Goal: Obtain resource: Obtain resource

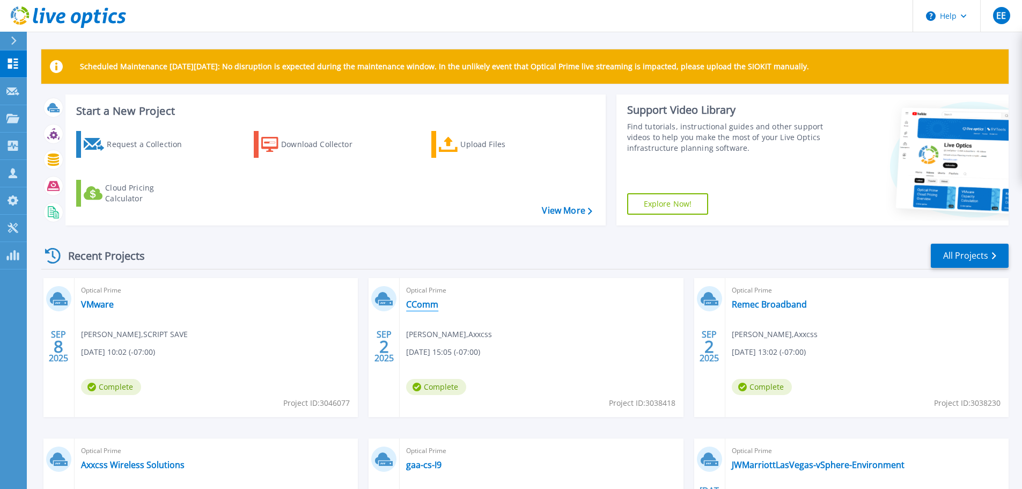
click at [438, 308] on link "CComm" at bounding box center [422, 304] width 32 height 11
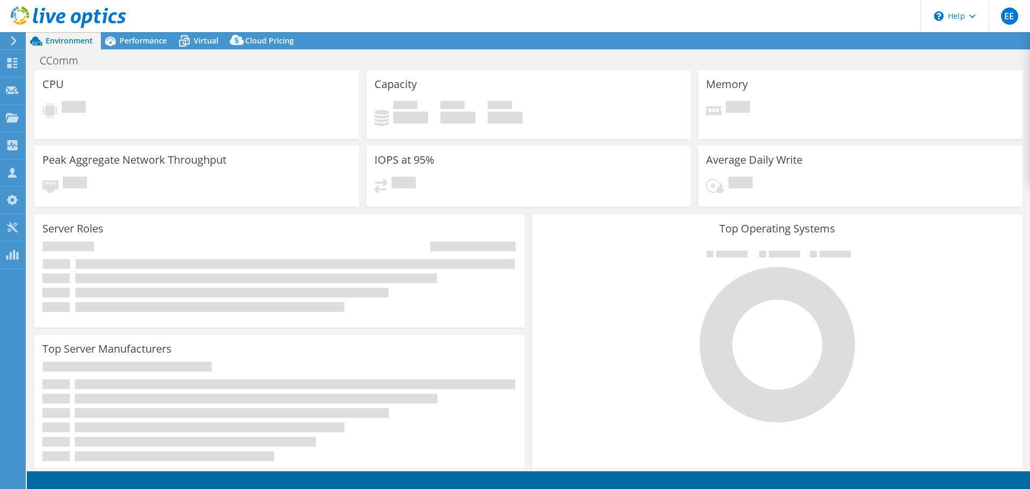
select select "USD"
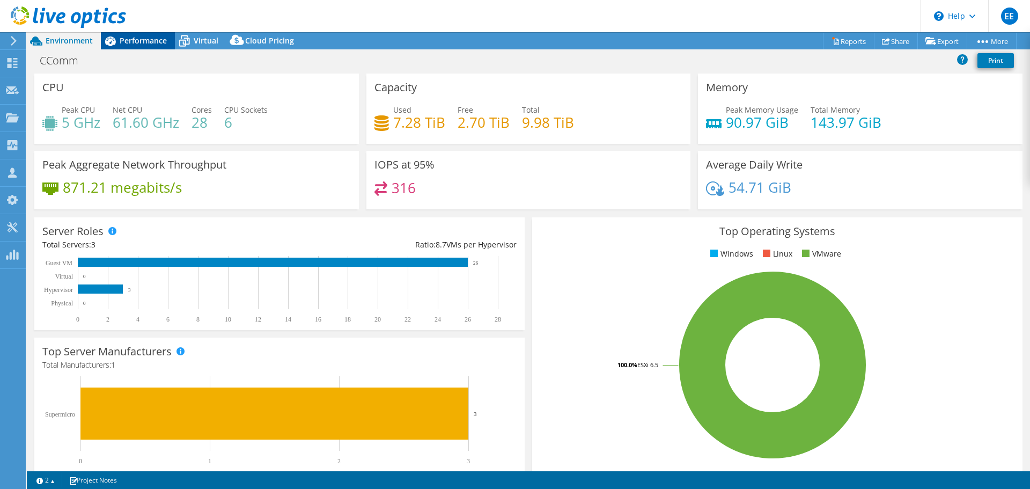
click at [144, 41] on span "Performance" at bounding box center [143, 40] width 47 height 10
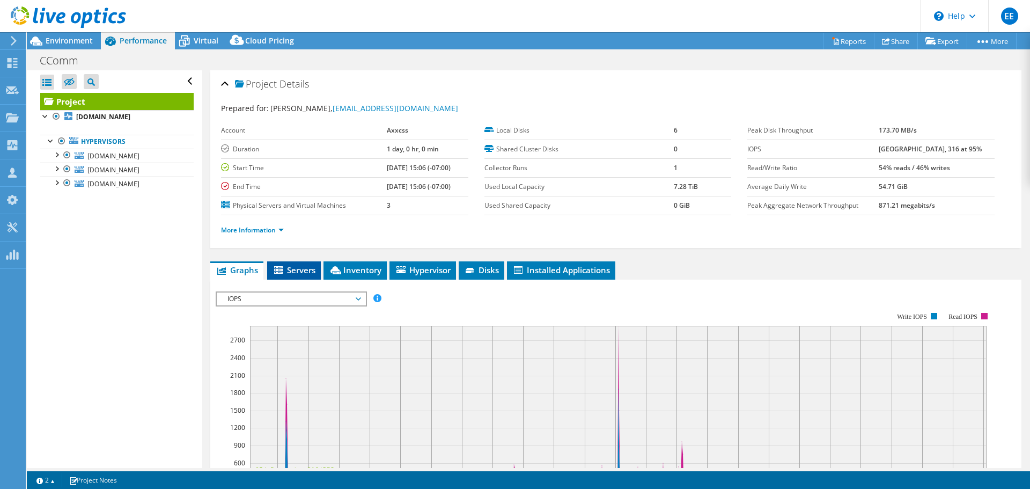
click at [303, 274] on span "Servers" at bounding box center [294, 270] width 43 height 11
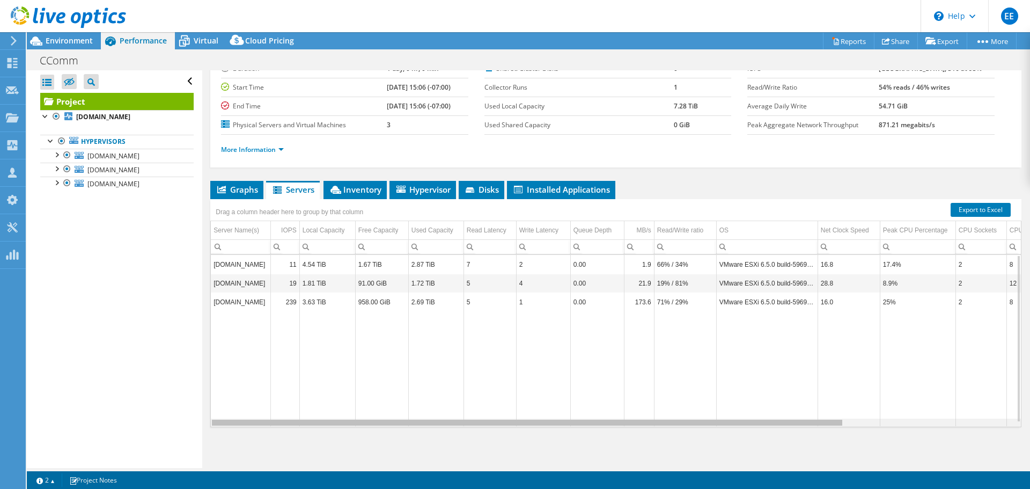
drag, startPoint x: 835, startPoint y: 425, endPoint x: 602, endPoint y: 433, distance: 233.1
click at [605, 433] on body "EE Partner Team Member Eric Everson eric.everson@cdw.com CDW My Profile Log Out…" at bounding box center [515, 244] width 1030 height 489
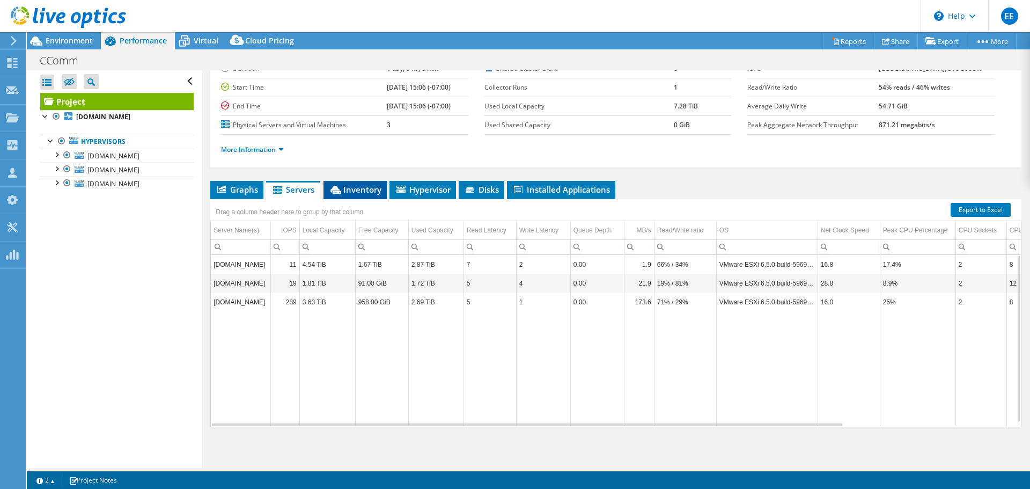
click at [371, 192] on span "Inventory" at bounding box center [355, 189] width 53 height 11
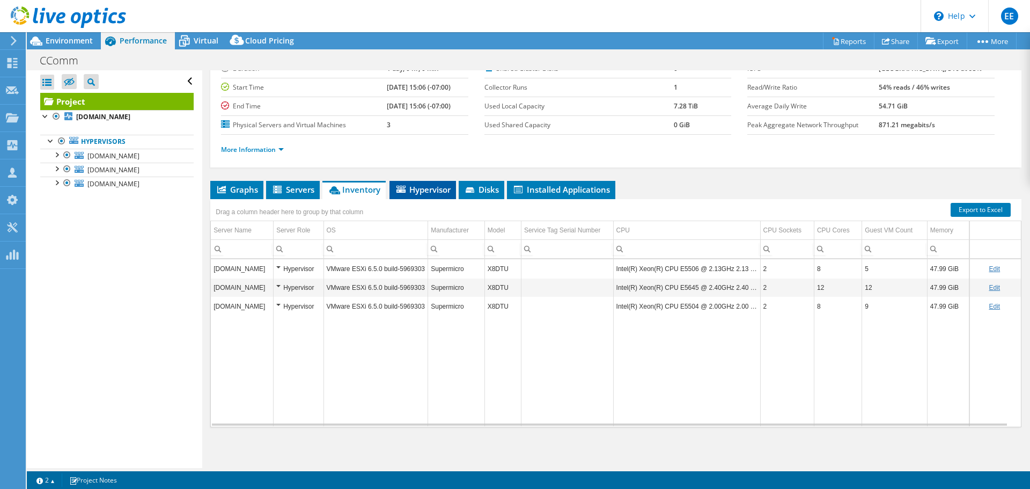
click at [430, 186] on span "Hypervisor" at bounding box center [423, 189] width 56 height 11
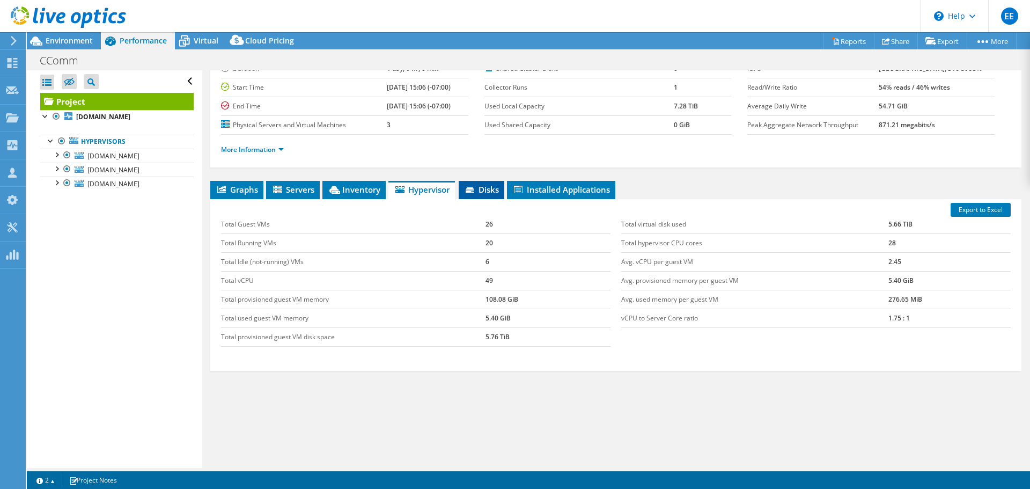
click at [487, 183] on li "Disks" at bounding box center [482, 190] width 46 height 18
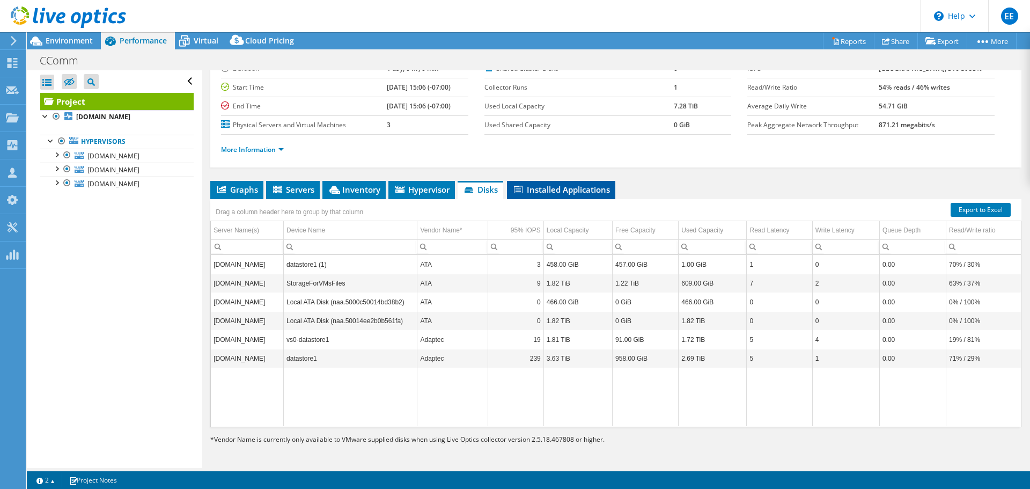
click at [545, 185] on span "Installed Applications" at bounding box center [562, 189] width 98 height 11
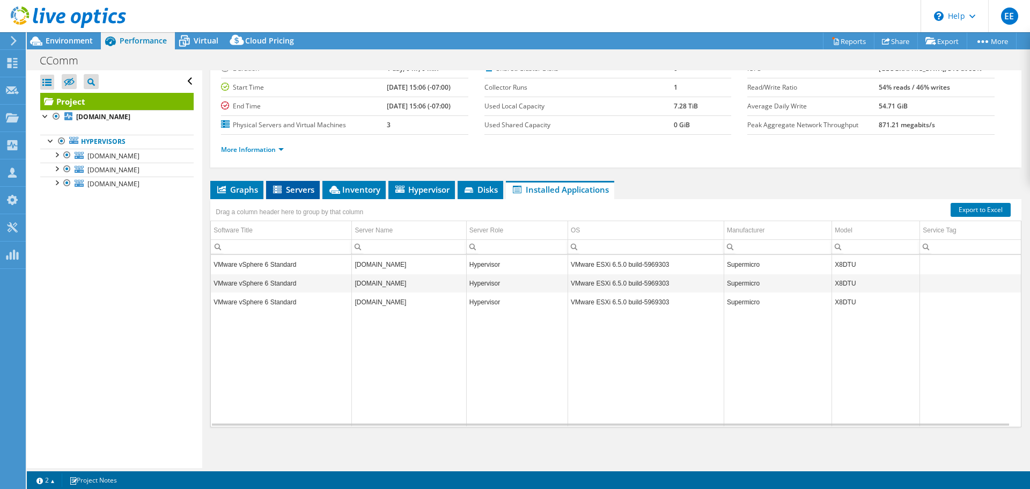
click at [292, 193] on span "Servers" at bounding box center [293, 189] width 43 height 11
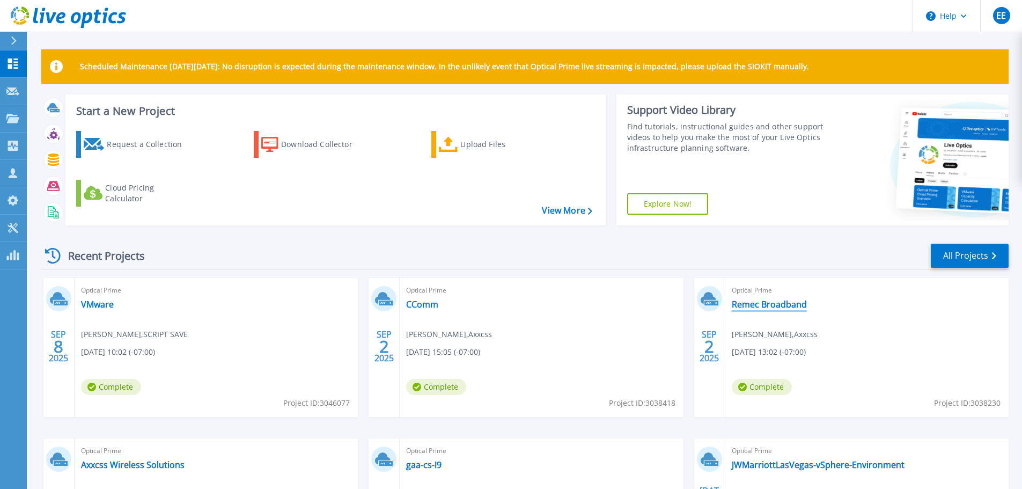
click at [762, 306] on link "Remec Broadband" at bounding box center [769, 304] width 75 height 11
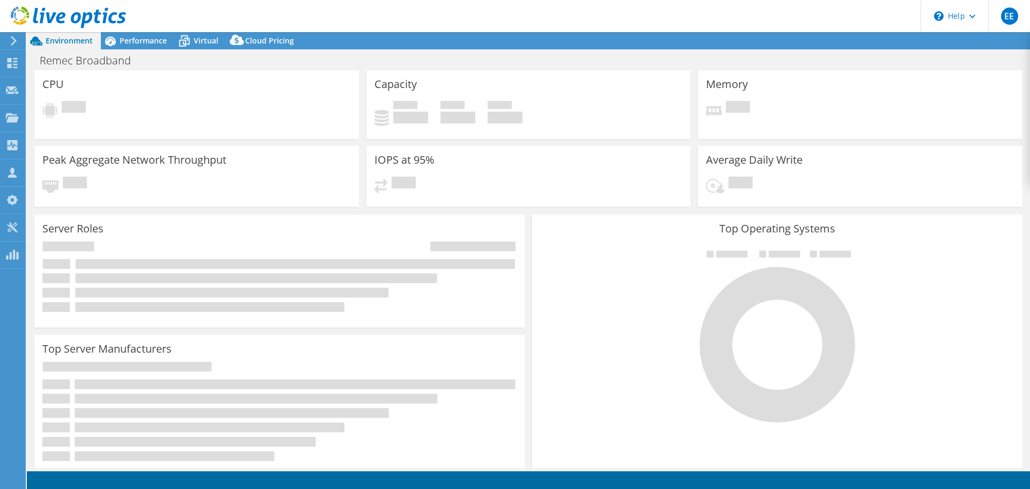
select select "USD"
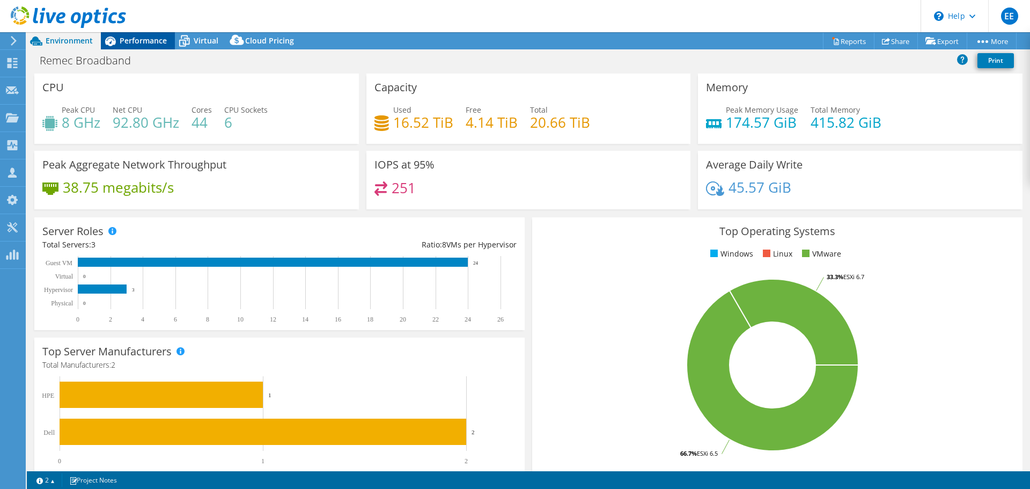
click at [142, 42] on span "Performance" at bounding box center [143, 40] width 47 height 10
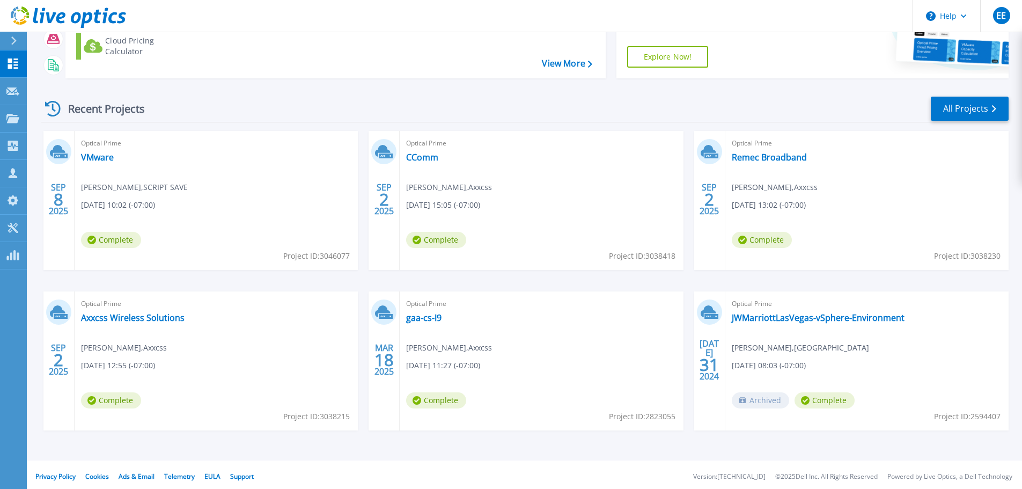
scroll to position [151, 0]
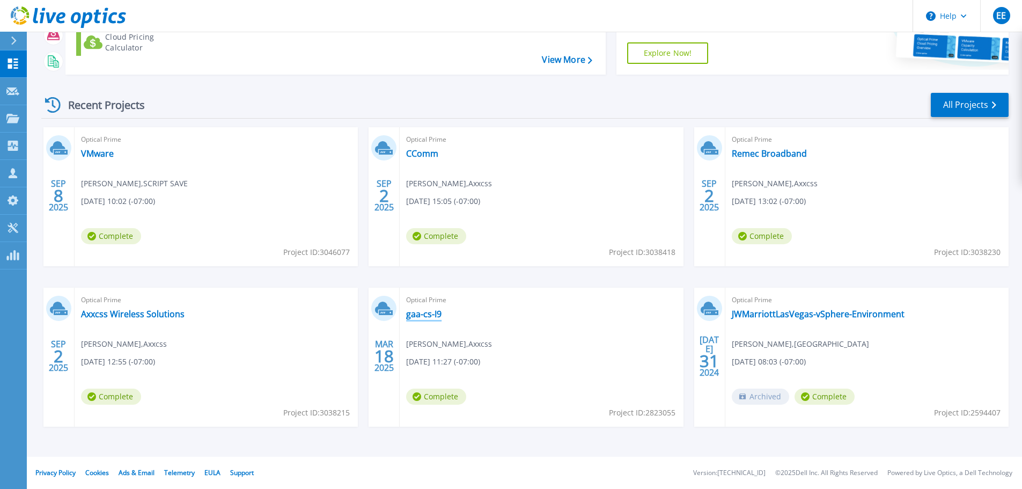
click at [438, 313] on link "gaa-cs-I9" at bounding box center [423, 314] width 35 height 11
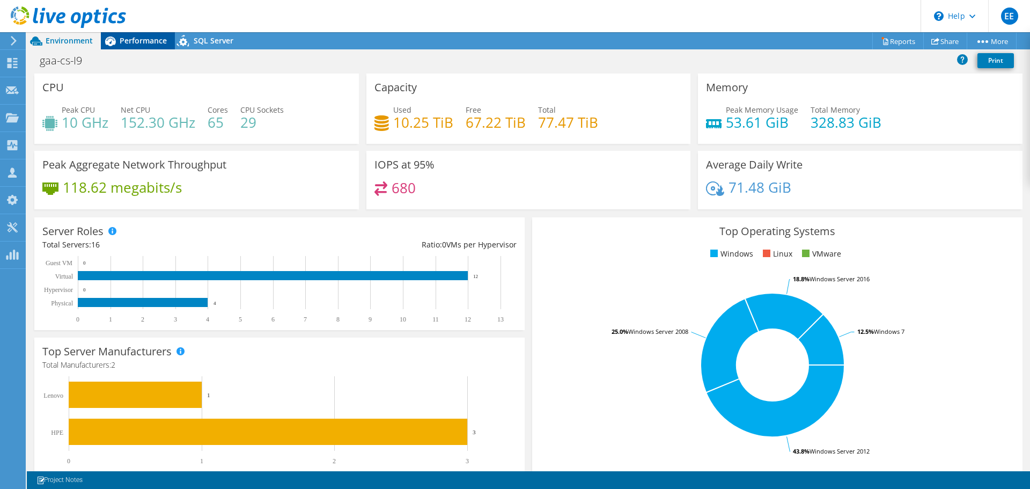
click at [152, 36] on span "Performance" at bounding box center [143, 40] width 47 height 10
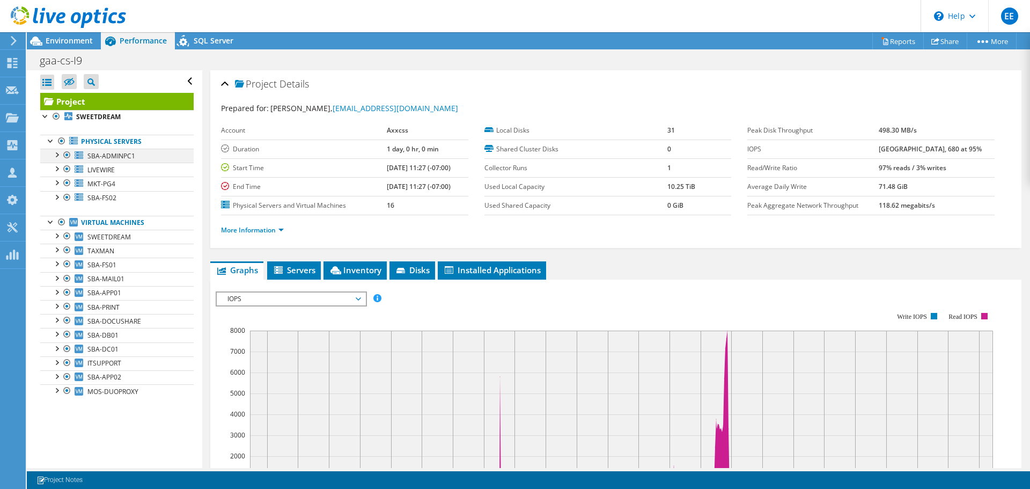
click at [59, 156] on div at bounding box center [56, 154] width 11 height 11
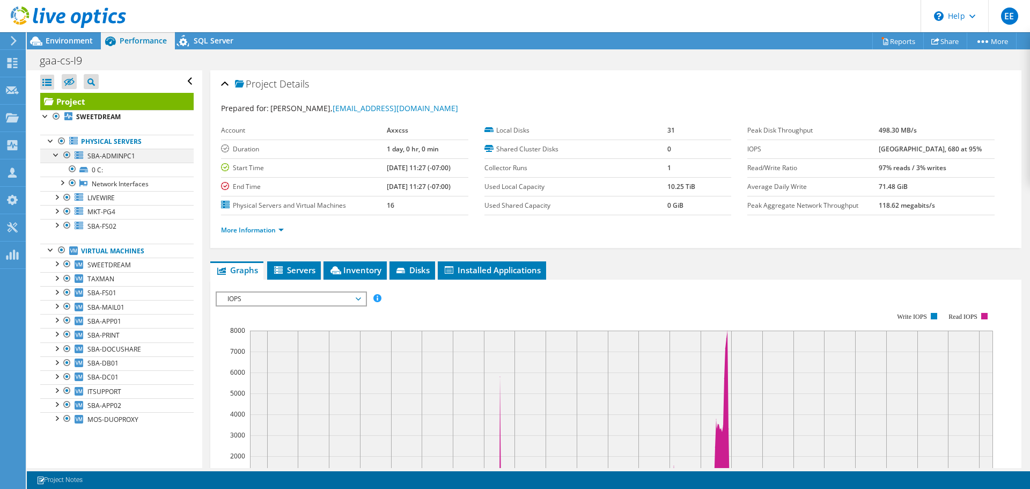
click at [59, 156] on div at bounding box center [56, 154] width 11 height 11
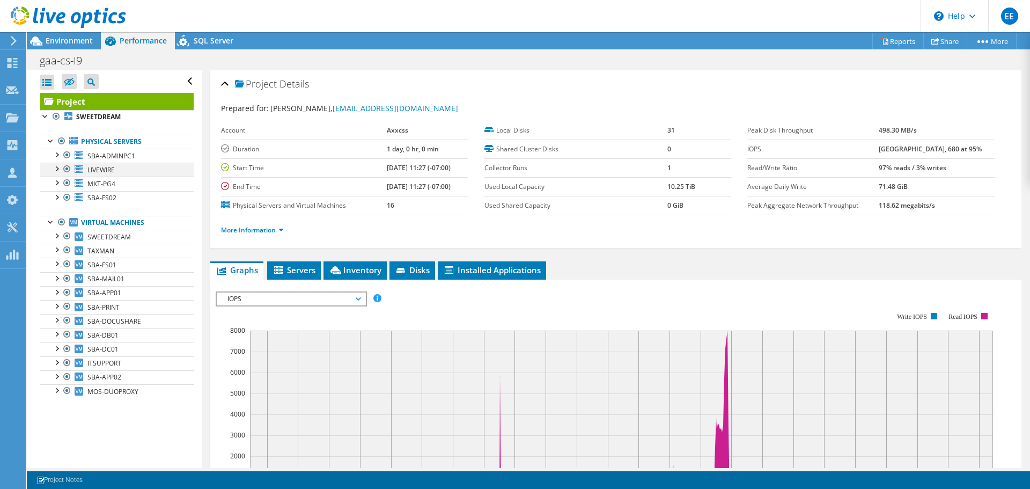
click at [60, 165] on div at bounding box center [56, 168] width 11 height 11
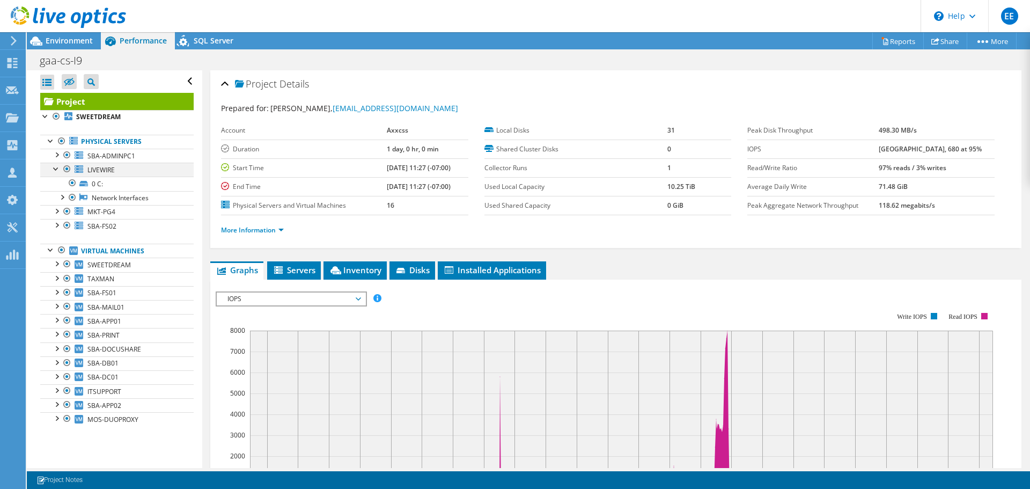
click at [60, 165] on div at bounding box center [56, 168] width 11 height 11
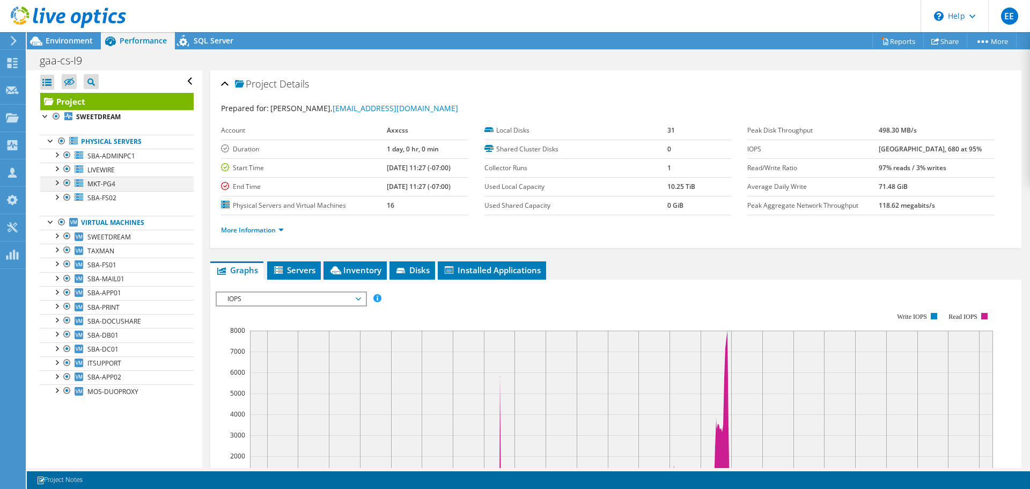
click at [59, 185] on div at bounding box center [56, 182] width 11 height 11
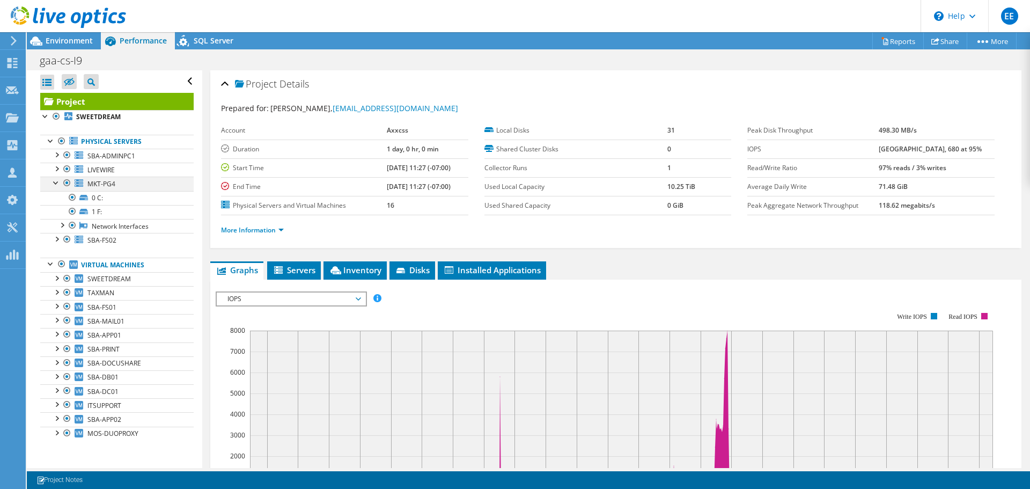
click at [59, 185] on div at bounding box center [56, 182] width 11 height 11
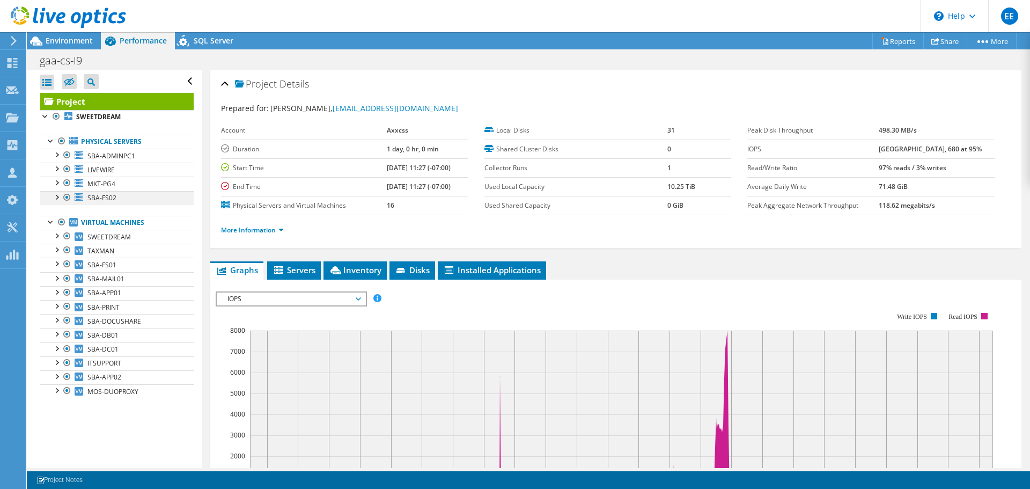
click at [60, 197] on div at bounding box center [56, 196] width 11 height 11
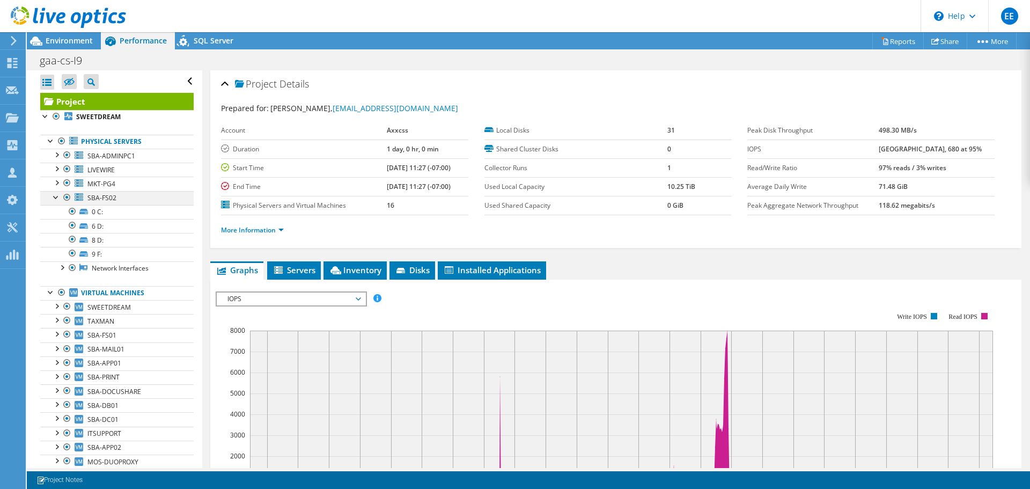
click at [59, 197] on div at bounding box center [56, 196] width 11 height 11
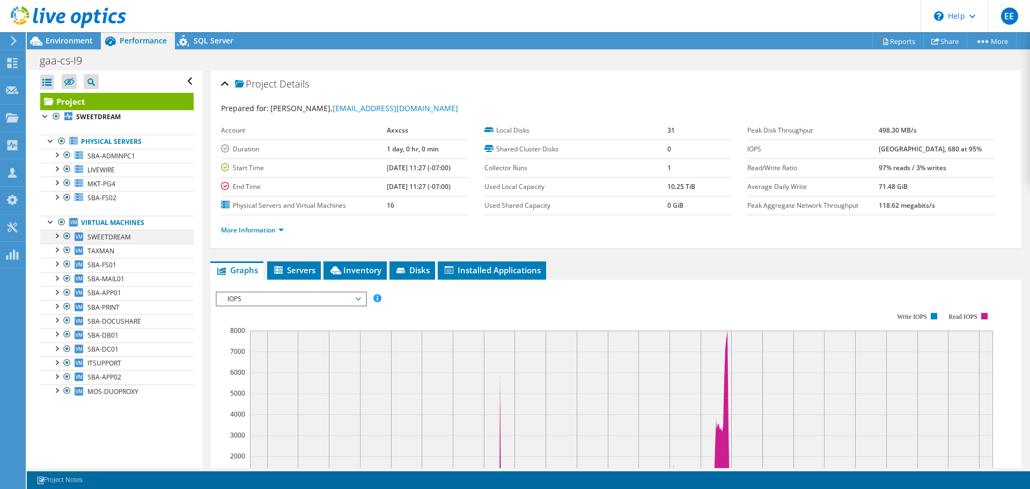
click at [55, 236] on div at bounding box center [56, 235] width 11 height 11
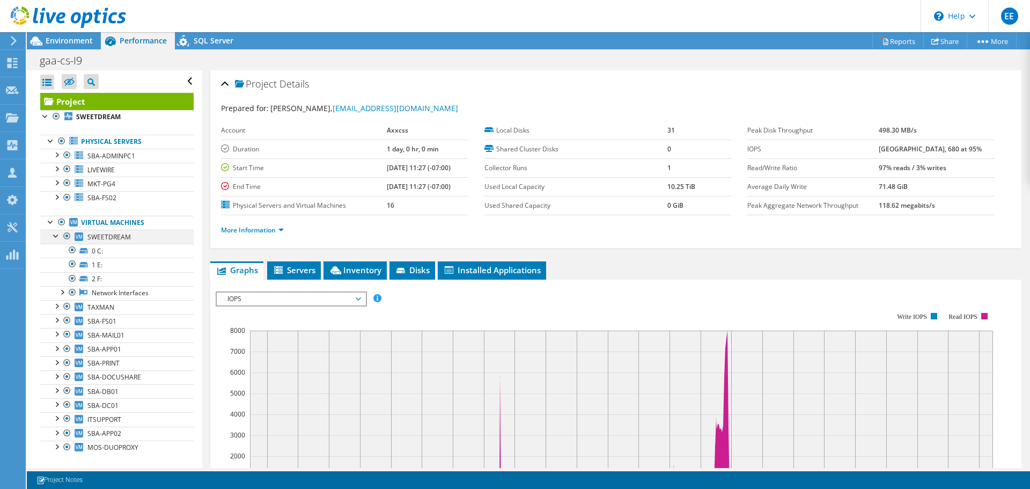
click at [58, 235] on div at bounding box center [56, 235] width 11 height 11
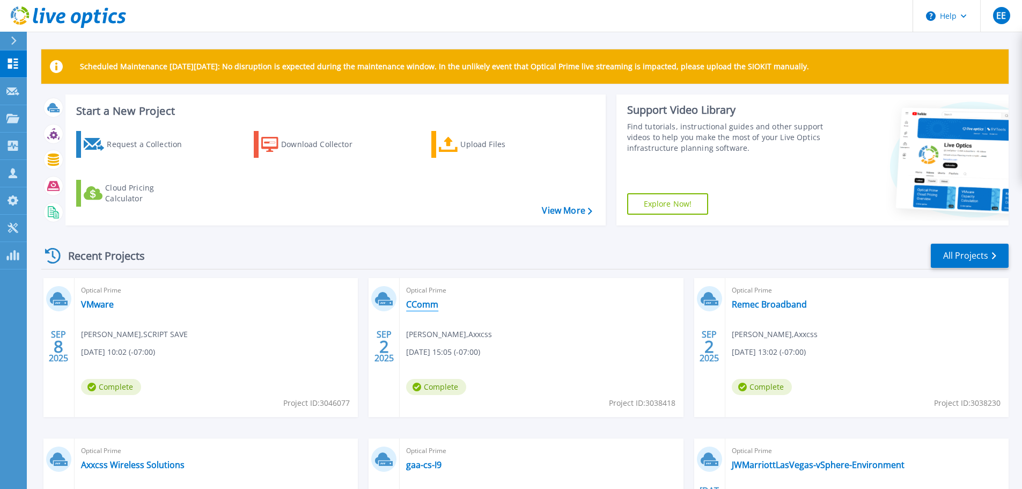
click at [420, 306] on link "CComm" at bounding box center [422, 304] width 32 height 11
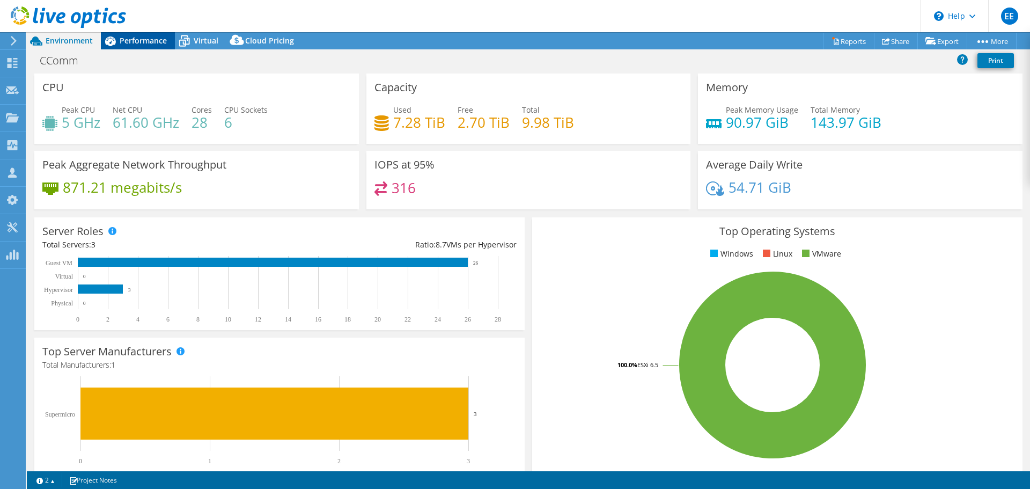
click at [155, 46] on div "Performance" at bounding box center [138, 40] width 74 height 17
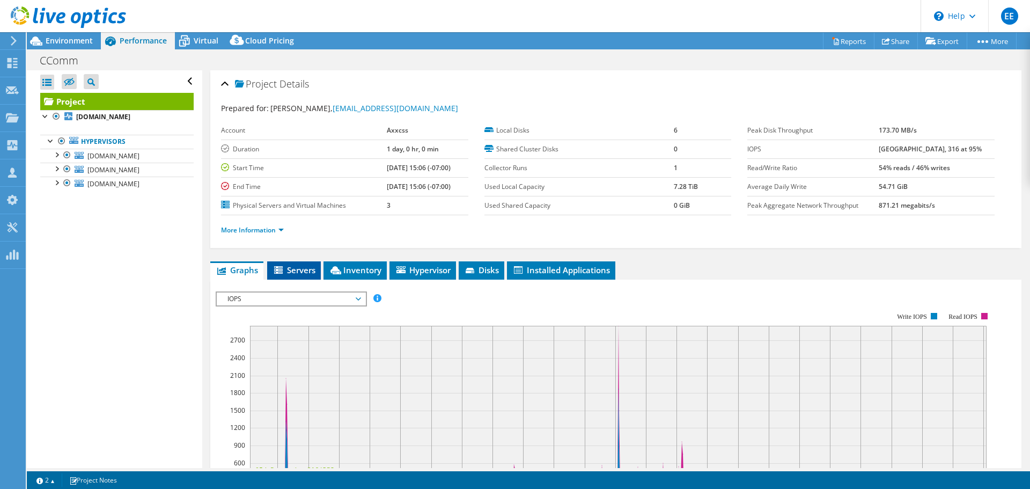
click at [282, 268] on icon at bounding box center [279, 270] width 11 height 9
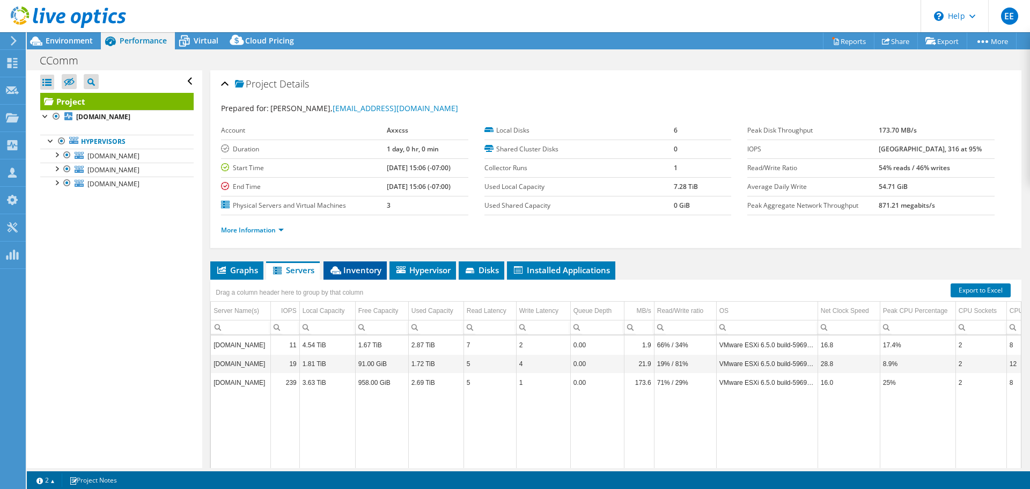
click at [351, 273] on span "Inventory" at bounding box center [355, 270] width 53 height 11
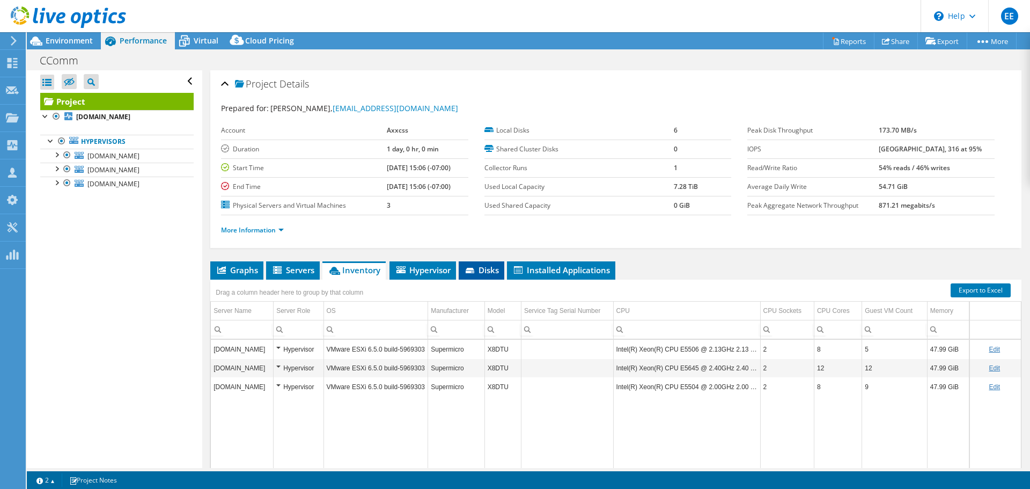
click at [497, 268] on span "Disks" at bounding box center [481, 270] width 35 height 11
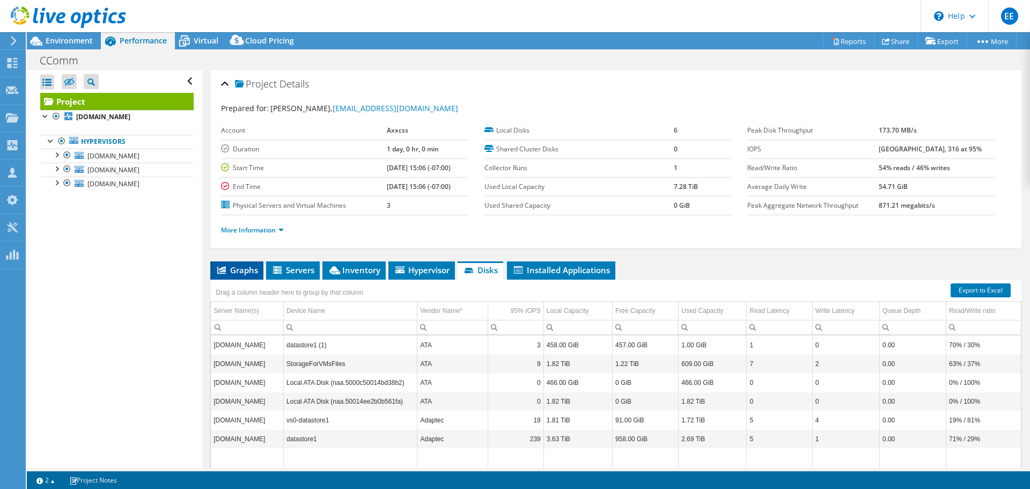
click at [242, 274] on span "Graphs" at bounding box center [237, 270] width 42 height 11
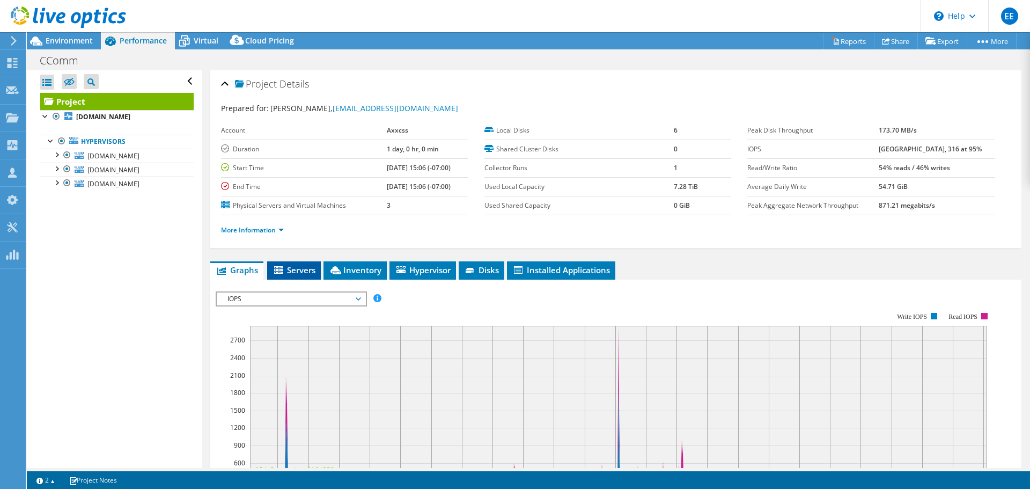
click at [300, 272] on span "Servers" at bounding box center [294, 270] width 43 height 11
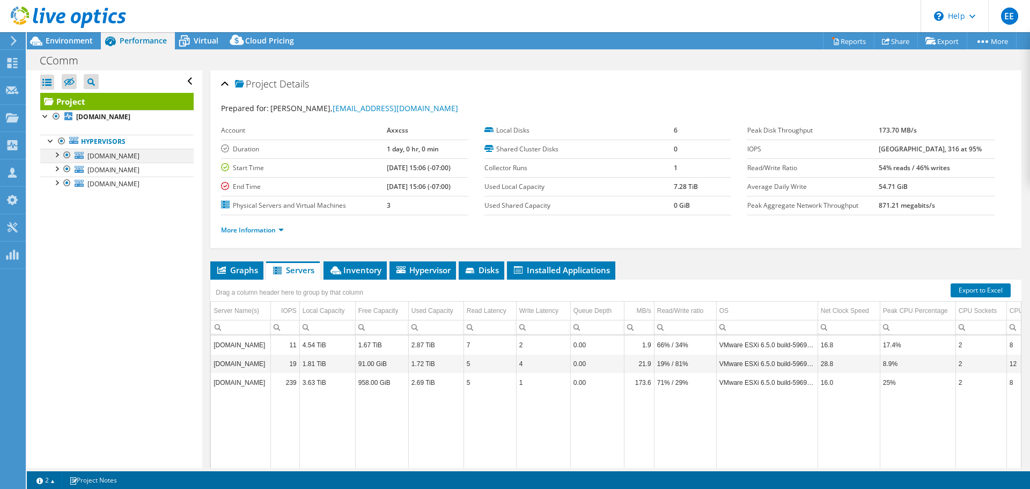
click at [63, 153] on div at bounding box center [67, 155] width 11 height 13
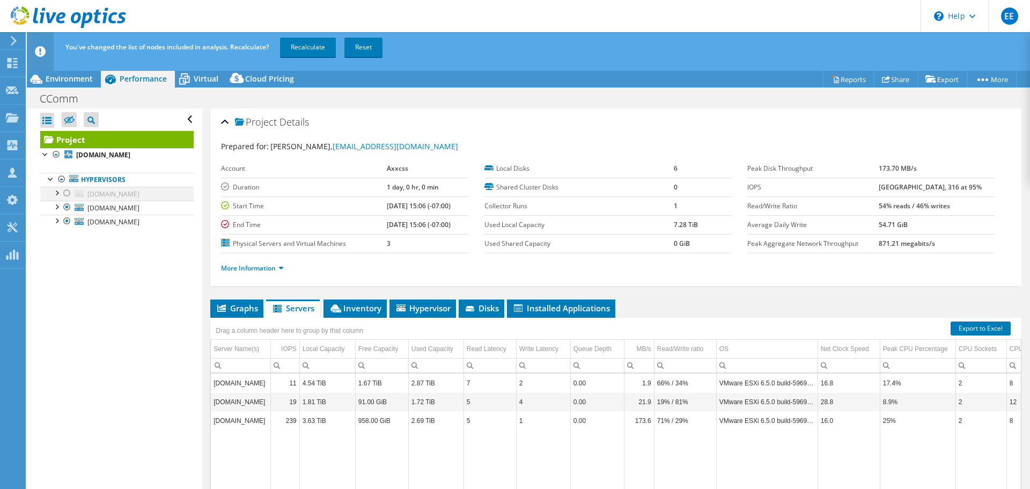
click at [54, 191] on div at bounding box center [56, 192] width 11 height 11
click at [54, 193] on div at bounding box center [56, 192] width 11 height 11
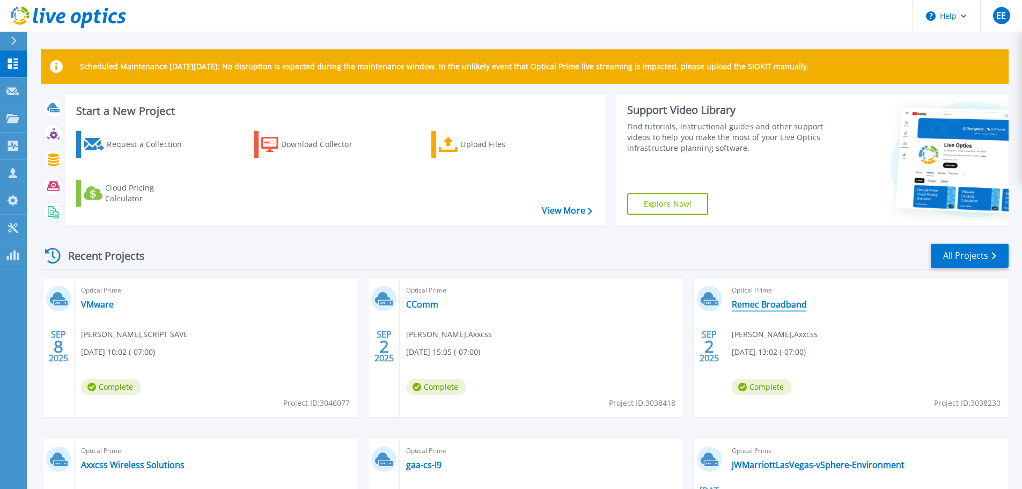
click at [757, 303] on link "Remec Broadband" at bounding box center [769, 304] width 75 height 11
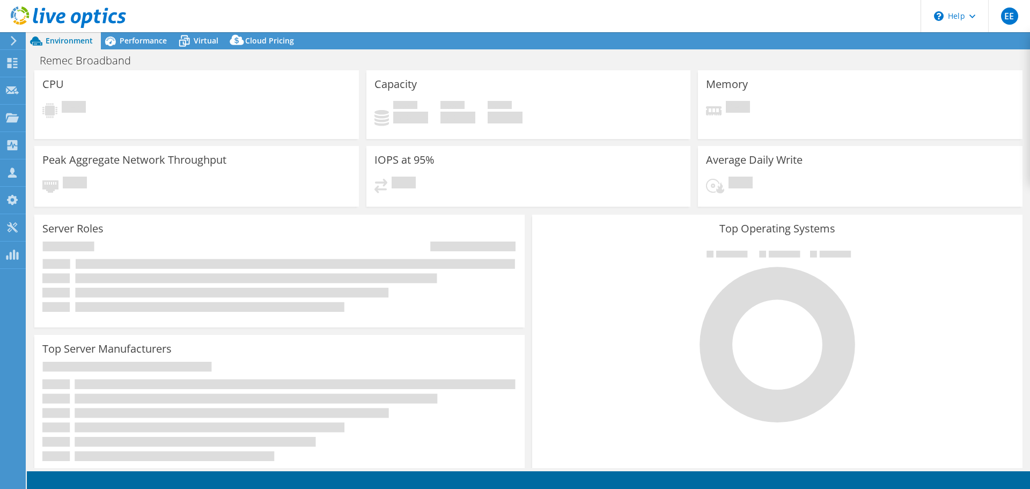
select select "USD"
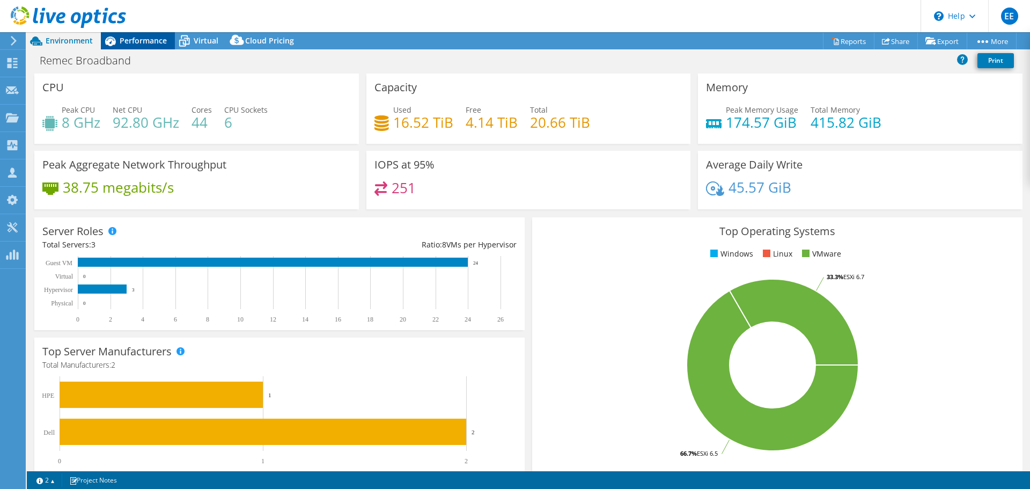
click at [148, 41] on span "Performance" at bounding box center [143, 40] width 47 height 10
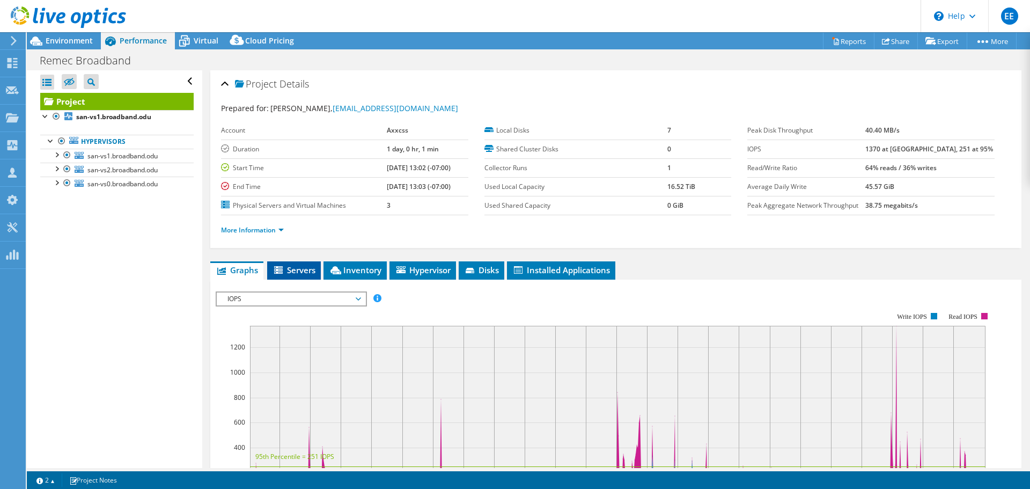
click at [304, 267] on span "Servers" at bounding box center [294, 270] width 43 height 11
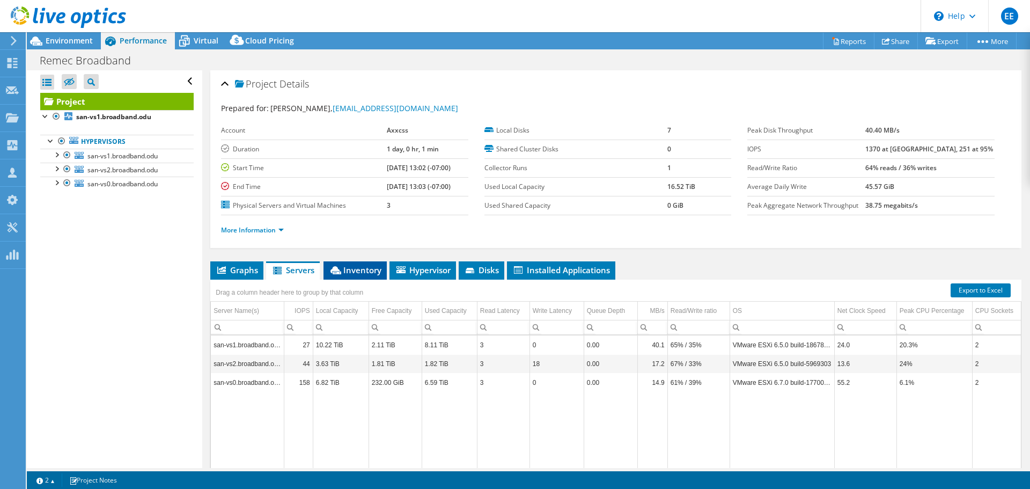
click at [362, 276] on li "Inventory" at bounding box center [355, 270] width 63 height 18
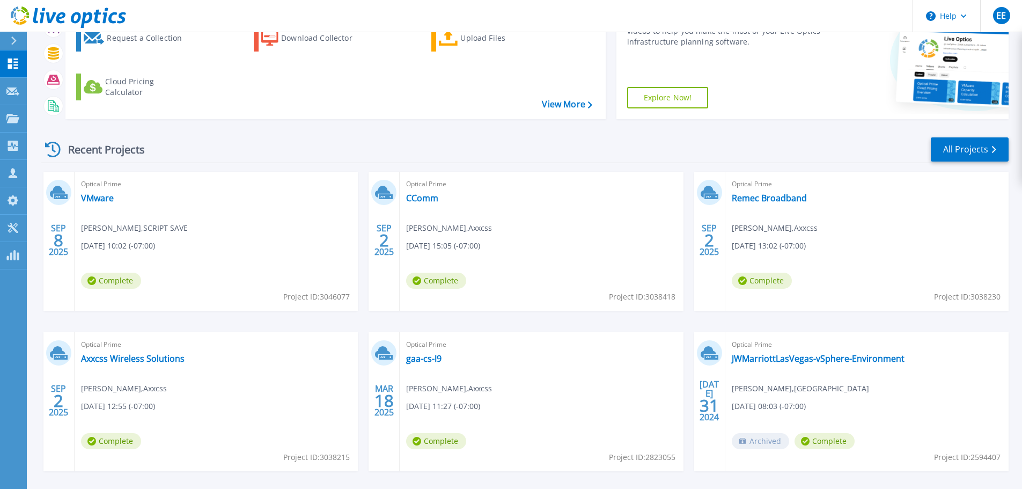
scroll to position [107, 0]
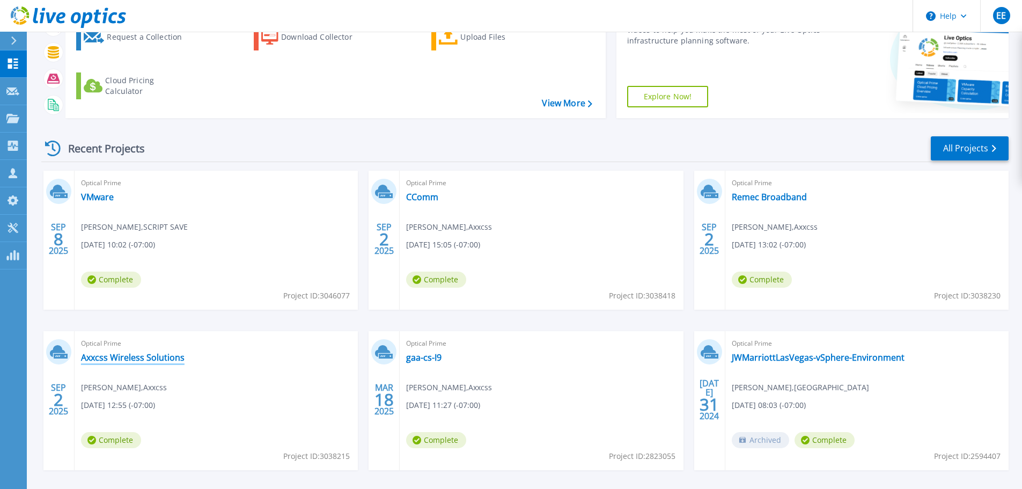
click at [131, 360] on link "Axxcss Wireless Solutions" at bounding box center [133, 357] width 104 height 11
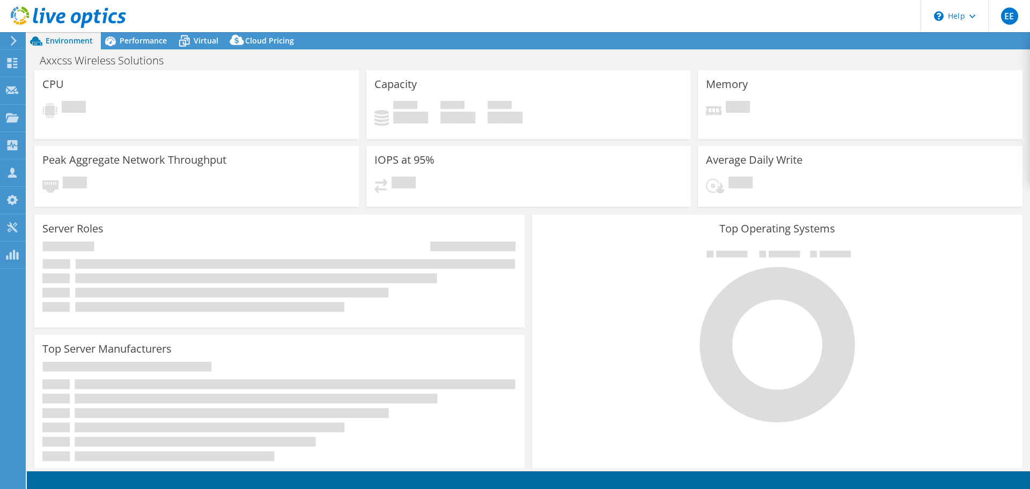
select select "USD"
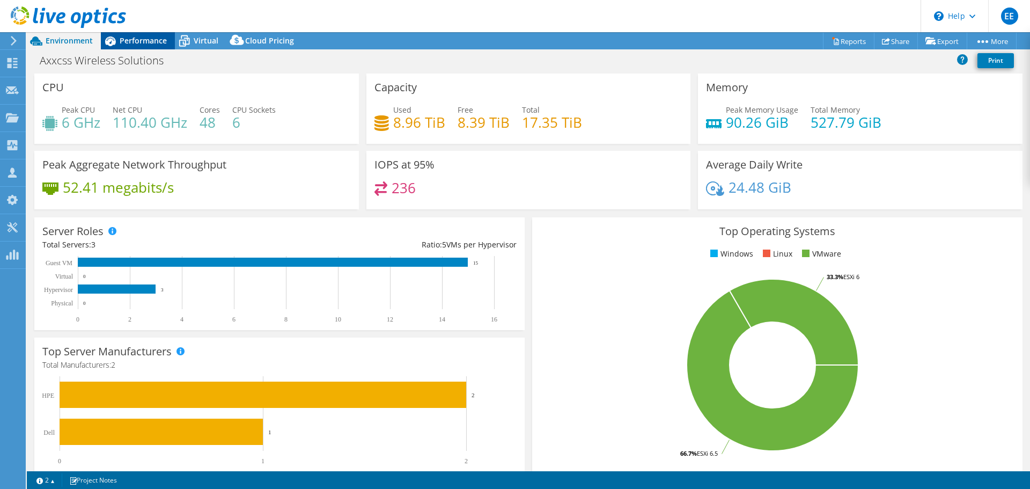
click at [157, 41] on span "Performance" at bounding box center [143, 40] width 47 height 10
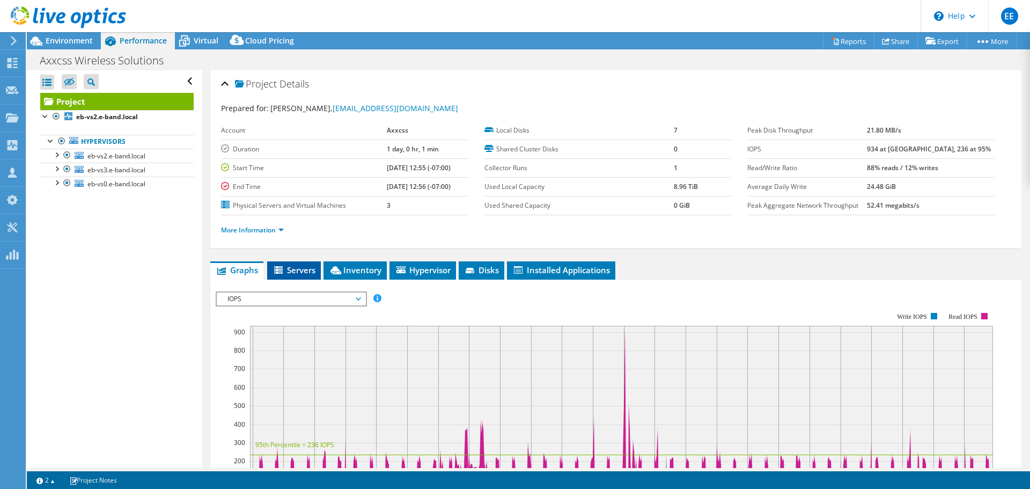
click at [303, 268] on span "Servers" at bounding box center [294, 270] width 43 height 11
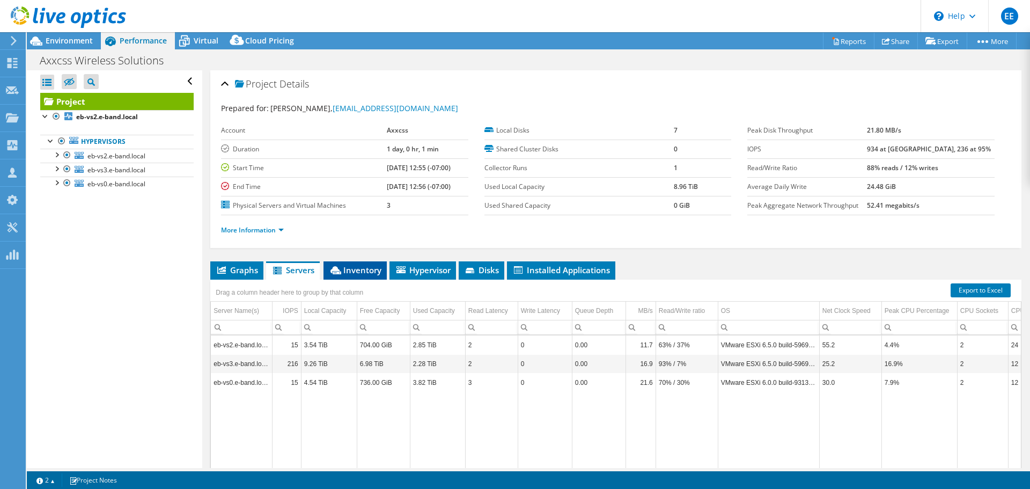
click at [348, 276] on li "Inventory" at bounding box center [355, 270] width 63 height 18
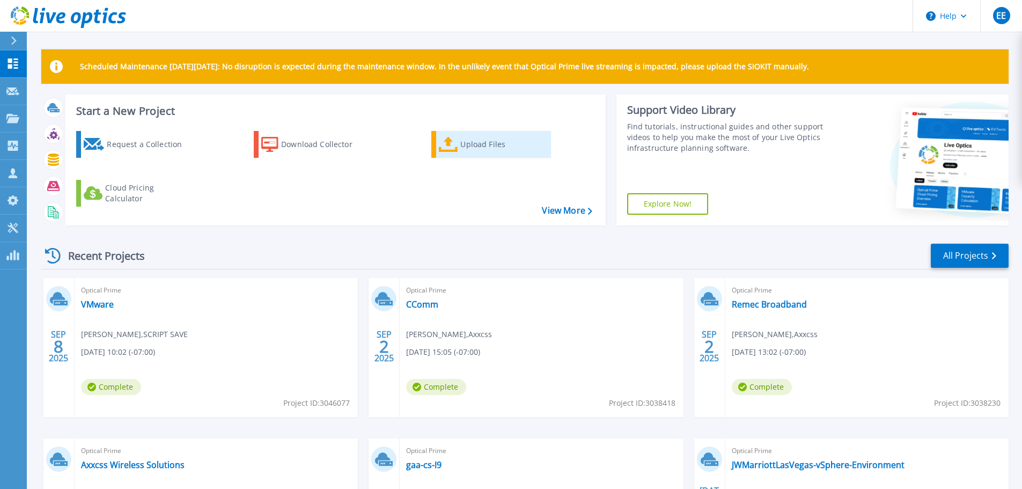
click at [479, 146] on div "Upload Files" at bounding box center [504, 144] width 86 height 21
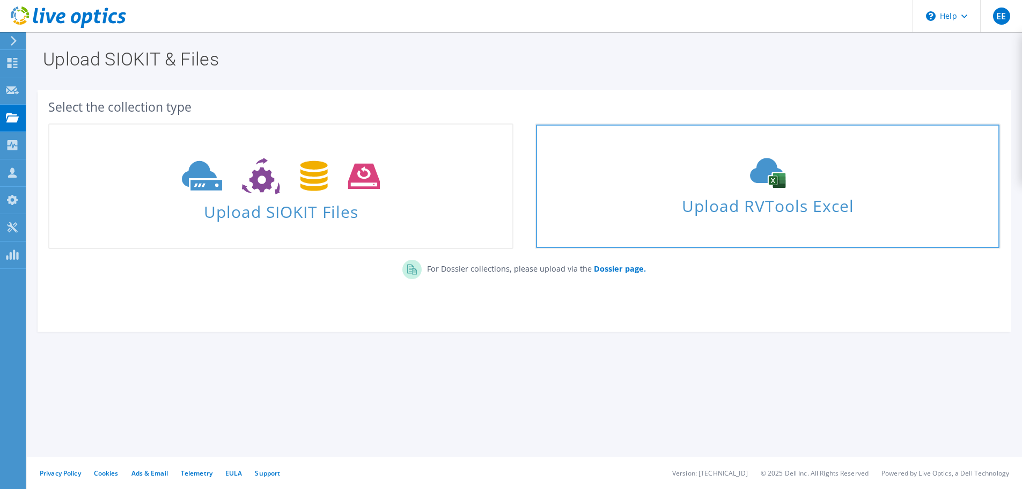
click at [726, 207] on span "Upload RVTools Excel" at bounding box center [767, 203] width 463 height 23
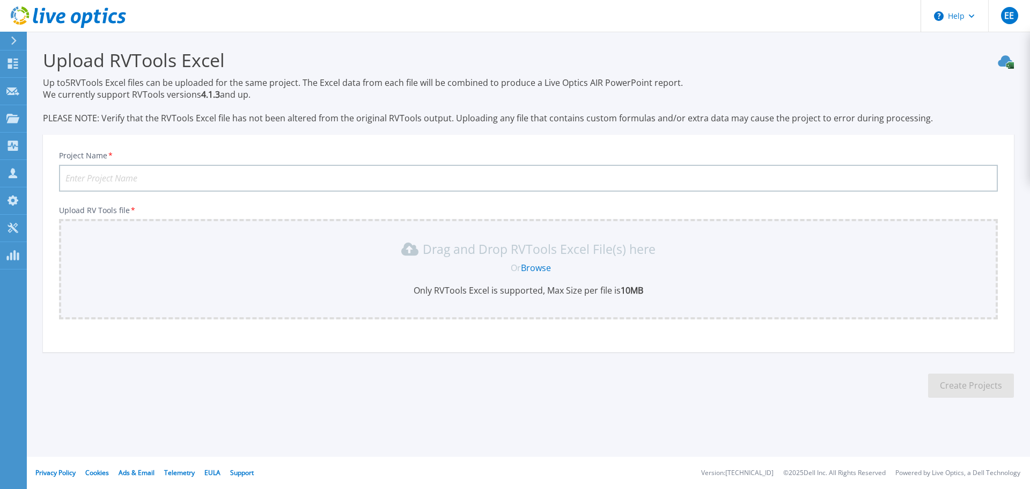
click at [138, 176] on input "Project Name *" at bounding box center [528, 178] width 939 height 27
type input "CCPRODRvTools"
click at [542, 270] on link "Browse" at bounding box center [536, 268] width 30 height 12
click at [549, 269] on link "Browse" at bounding box center [536, 268] width 30 height 12
click at [537, 271] on link "Browse" at bounding box center [536, 268] width 30 height 12
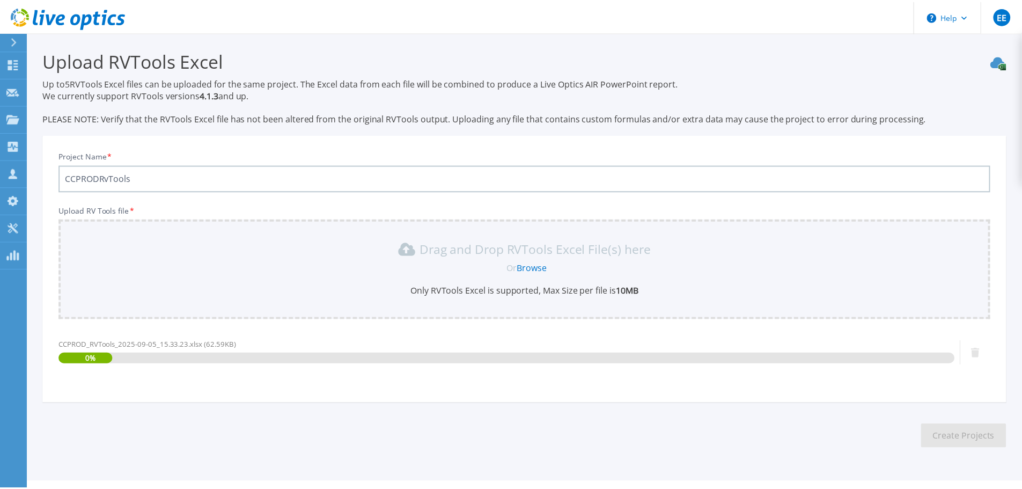
scroll to position [25, 0]
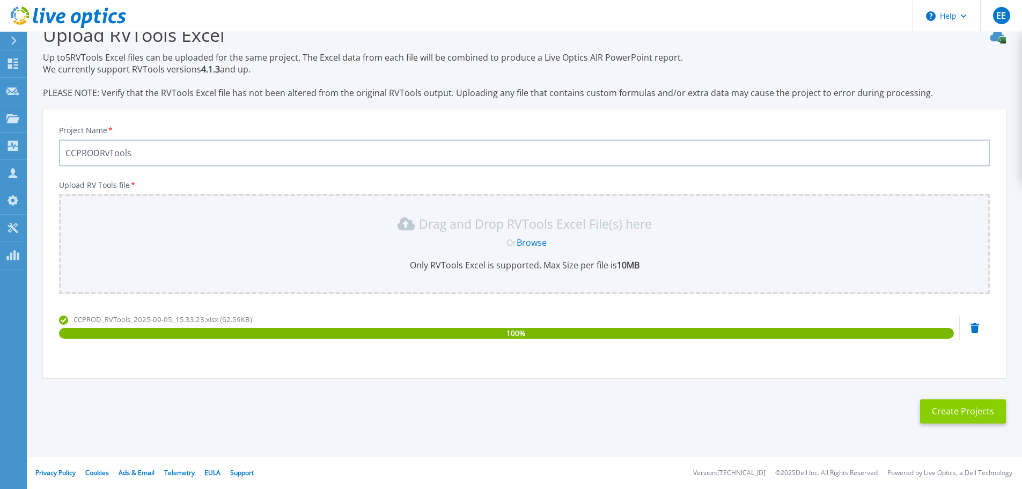
click at [935, 410] on button "Create Projects" at bounding box center [963, 411] width 86 height 24
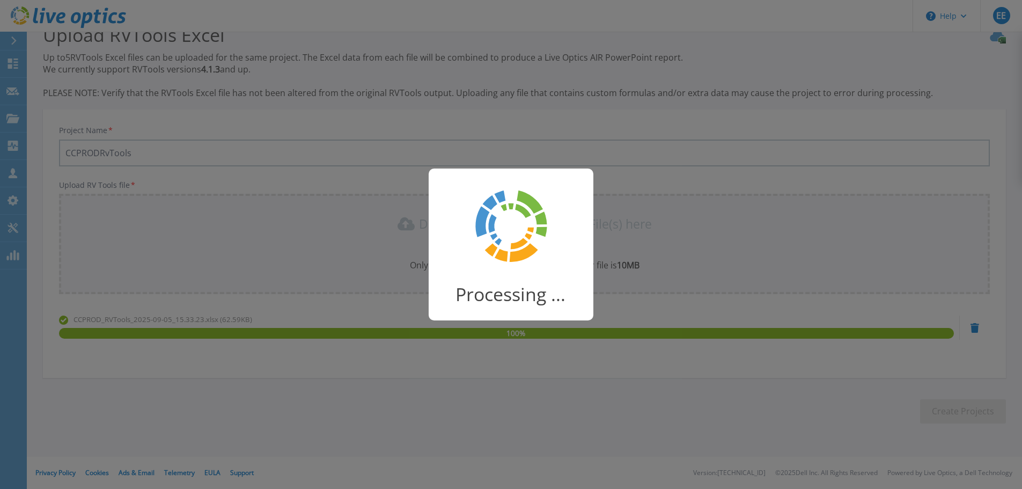
scroll to position [21, 0]
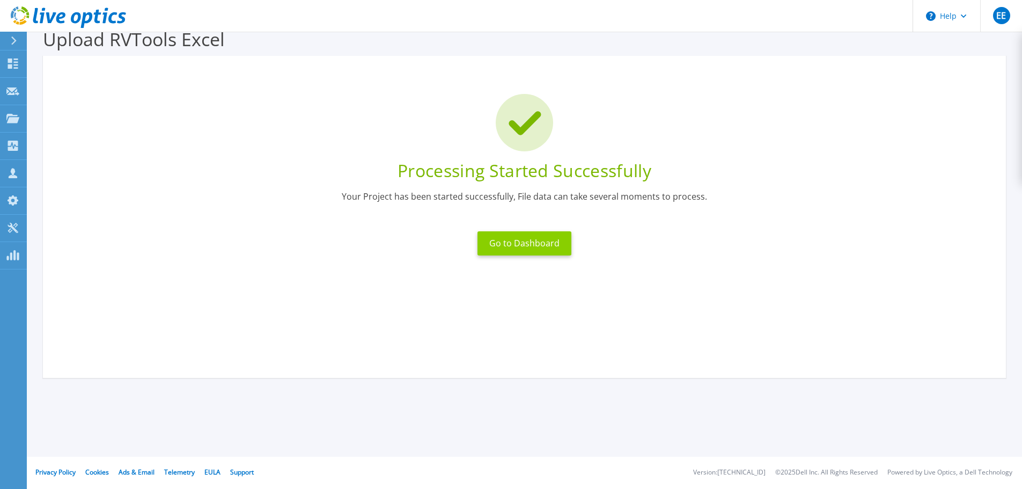
click at [540, 248] on button "Go to Dashboard" at bounding box center [525, 243] width 94 height 24
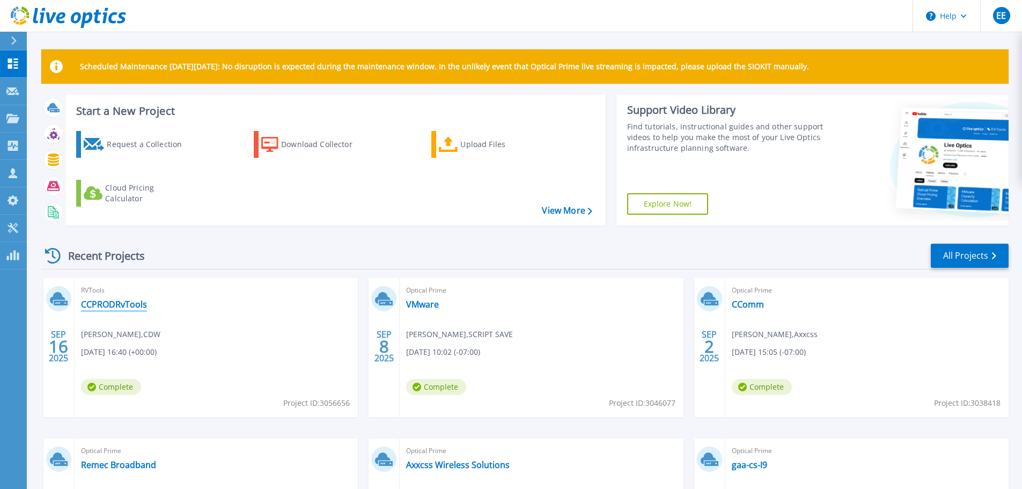
click at [134, 305] on link "CCPRODRvTools" at bounding box center [114, 304] width 66 height 11
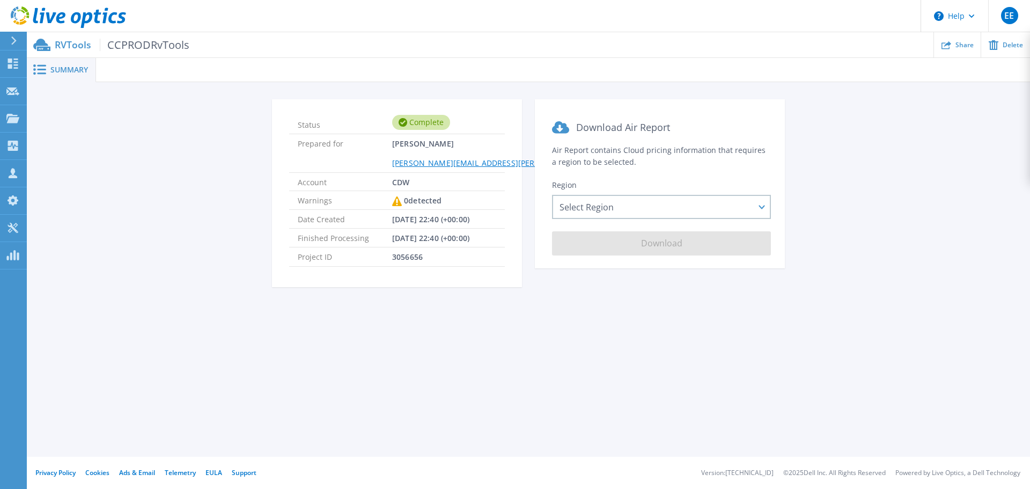
click at [74, 69] on span "Summary" at bounding box center [69, 70] width 38 height 8
click at [759, 210] on div "Select Region [GEOGRAPHIC_DATA] ([GEOGRAPHIC_DATA]) [GEOGRAPHIC_DATA] ([GEOGRAP…" at bounding box center [661, 207] width 219 height 24
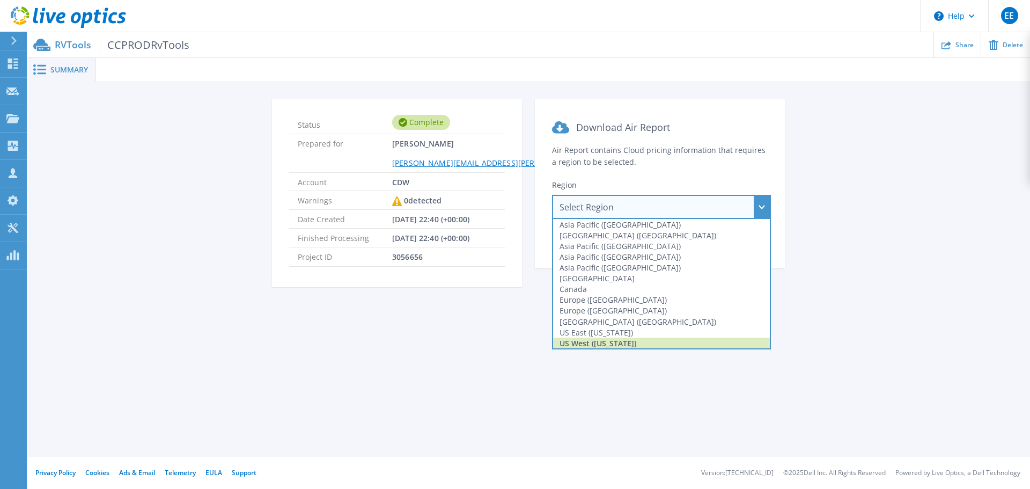
click at [648, 343] on div "US West ([US_STATE])" at bounding box center [661, 343] width 217 height 11
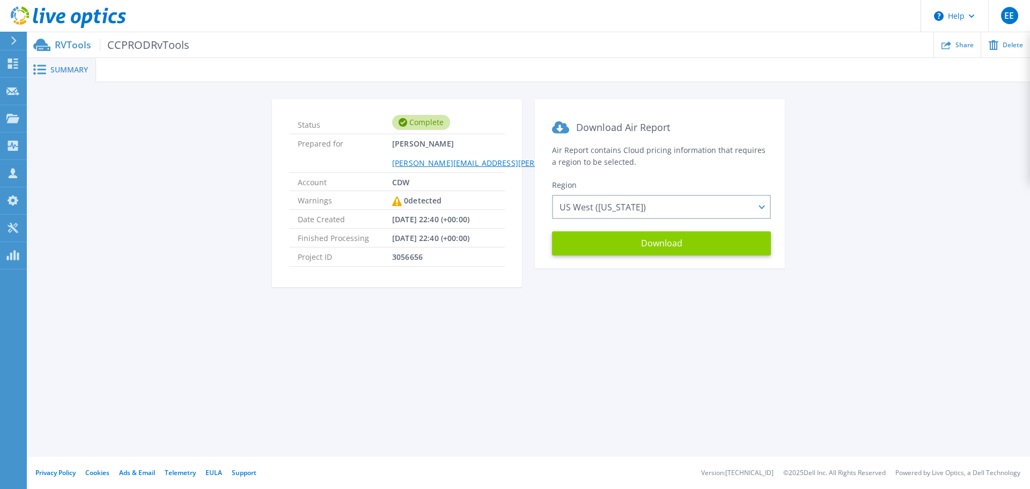
click at [673, 246] on button "Download" at bounding box center [661, 243] width 219 height 24
click at [426, 331] on div "Summary Status Complete Prepared for [PERSON_NAME] [PERSON_NAME][EMAIL_ADDRESS]…" at bounding box center [529, 228] width 1004 height 457
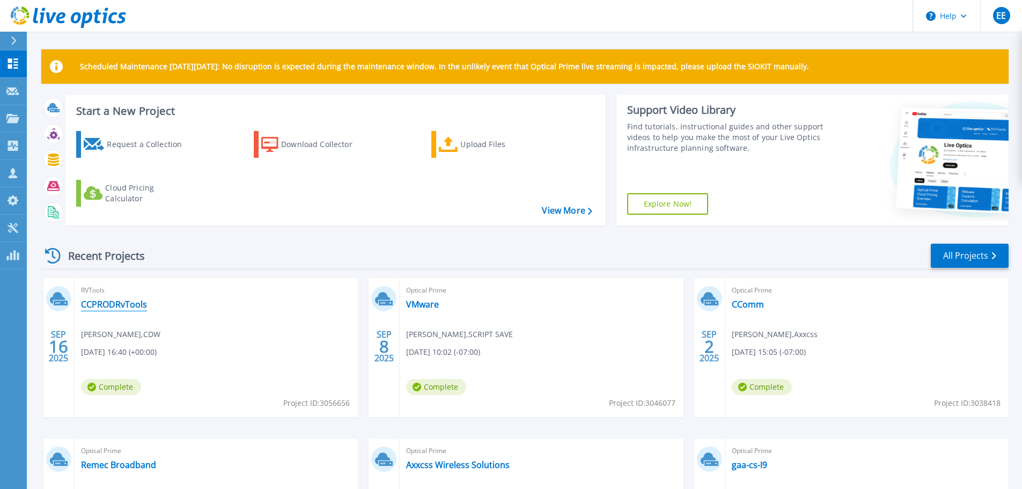
click at [131, 304] on link "CCPRODRvTools" at bounding box center [114, 304] width 66 height 11
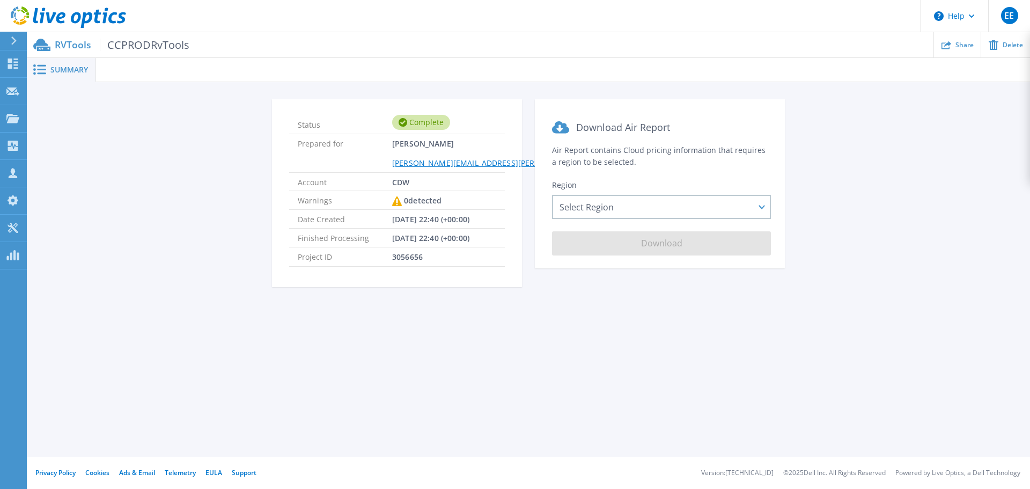
click at [64, 67] on span "Summary" at bounding box center [69, 70] width 38 height 8
click at [760, 209] on div "Select Region Asia Pacific (Hong Kong) Asia Pacific (Mumbai) Asia Pacific (Seou…" at bounding box center [661, 207] width 219 height 24
click at [907, 303] on div "Status Complete Prepared for Eric Everson eric.everson@cdw.com Account CDW Warn…" at bounding box center [529, 199] width 1004 height 234
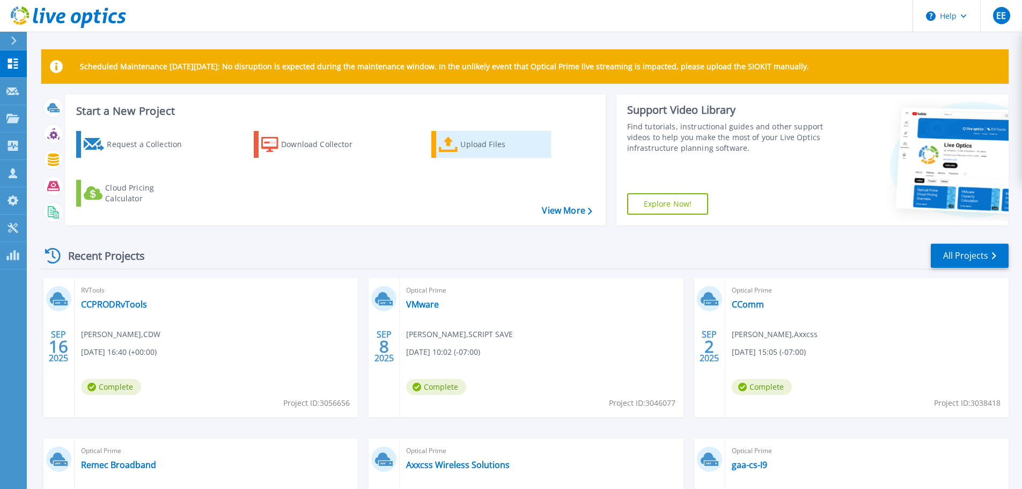
click at [472, 147] on div "Upload Files" at bounding box center [504, 144] width 86 height 21
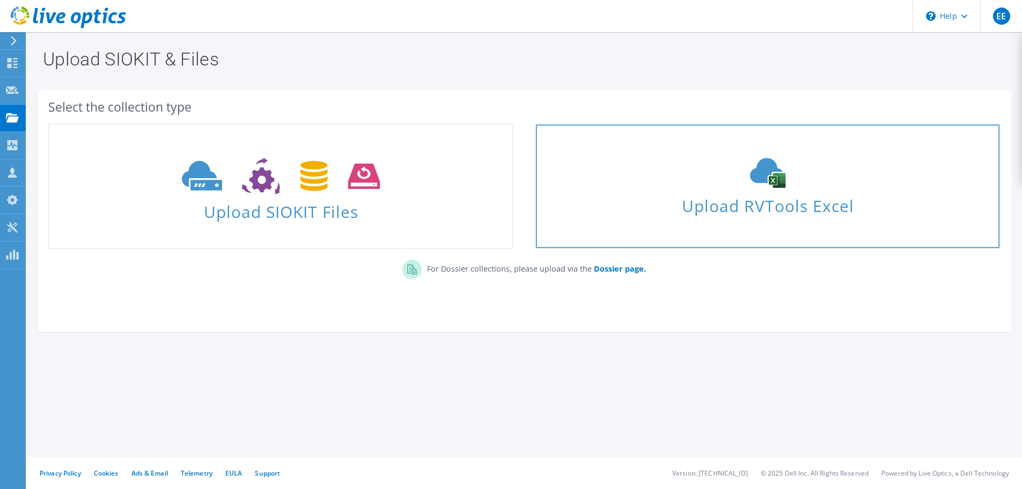
click at [692, 211] on span "Upload RVTools Excel" at bounding box center [767, 203] width 463 height 23
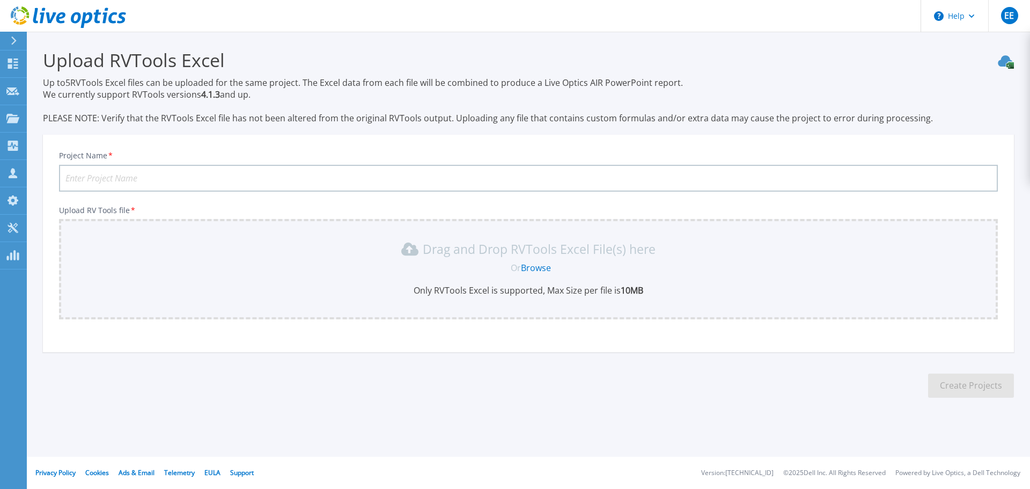
click at [182, 184] on input "Project Name *" at bounding box center [528, 178] width 939 height 27
type input "Santa [PERSON_NAME] VS1"
click at [535, 267] on link "Browse" at bounding box center [536, 268] width 30 height 12
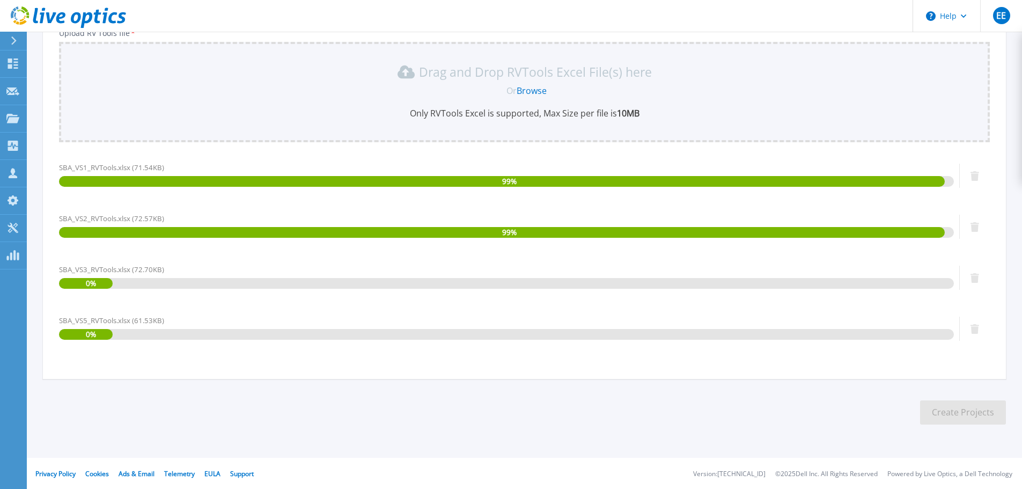
scroll to position [178, 0]
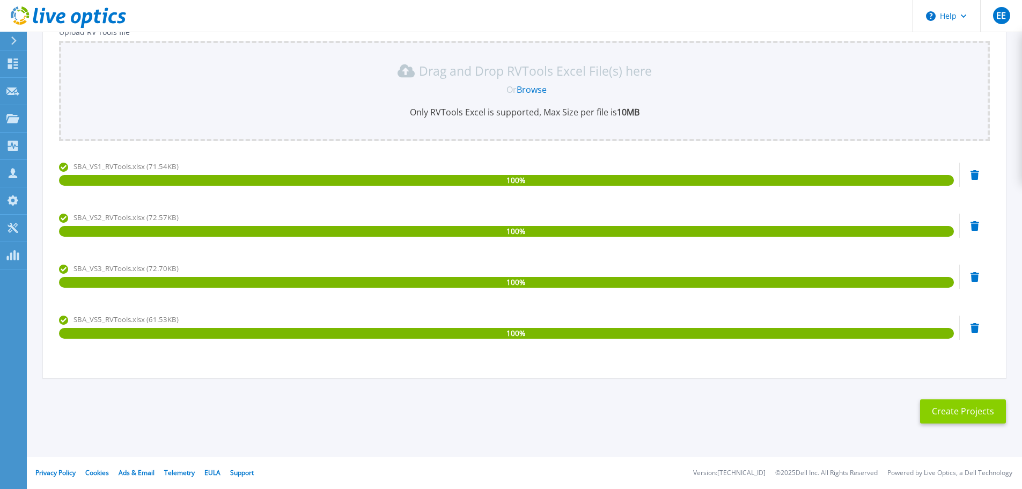
click at [944, 413] on button "Create Projects" at bounding box center [963, 411] width 86 height 24
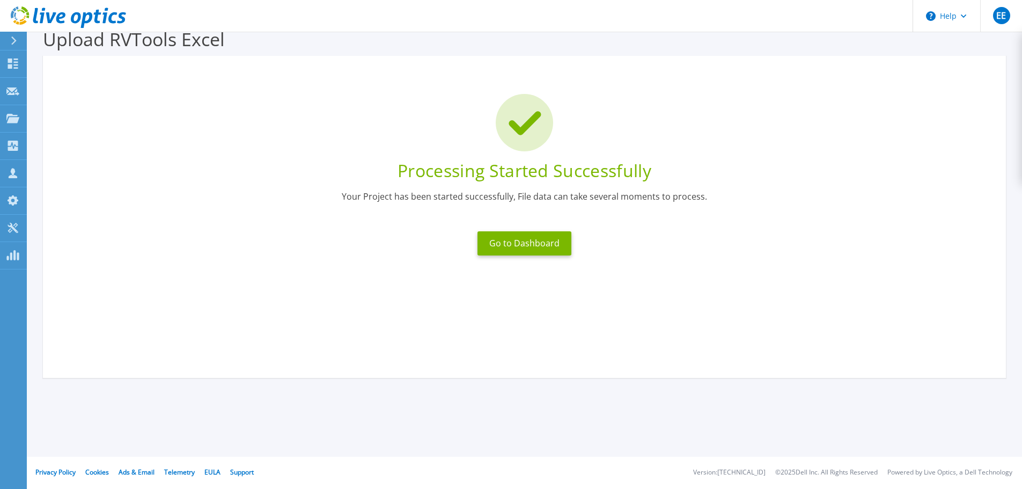
scroll to position [21, 0]
click at [542, 237] on button "Go to Dashboard" at bounding box center [525, 243] width 94 height 24
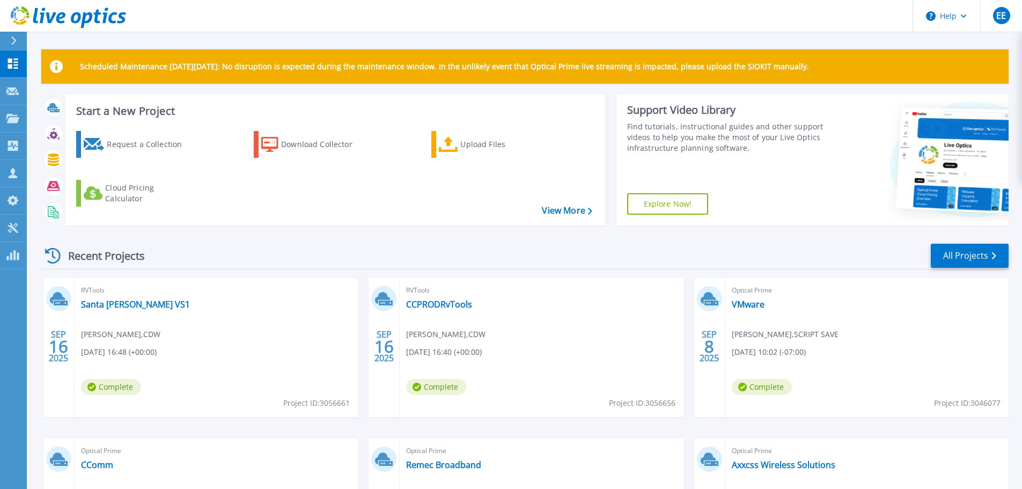
drag, startPoint x: 144, startPoint y: 307, endPoint x: 304, endPoint y: 287, distance: 161.7
click at [305, 289] on span "RVTools" at bounding box center [216, 290] width 271 height 12
click at [144, 303] on link "Santa Barbara VS1" at bounding box center [135, 304] width 109 height 11
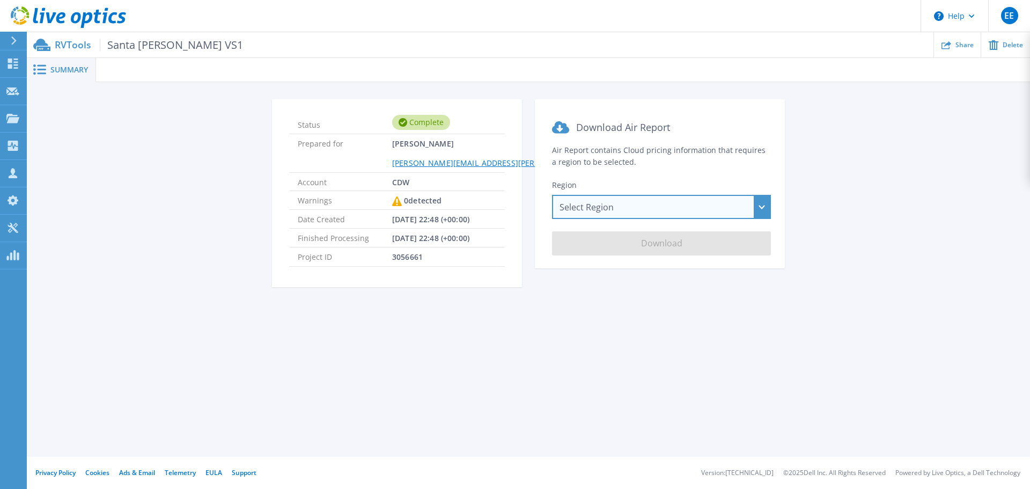
click at [763, 208] on div "Select Region Asia Pacific (Hong Kong) Asia Pacific (Mumbai) Asia Pacific (Seou…" at bounding box center [661, 207] width 219 height 24
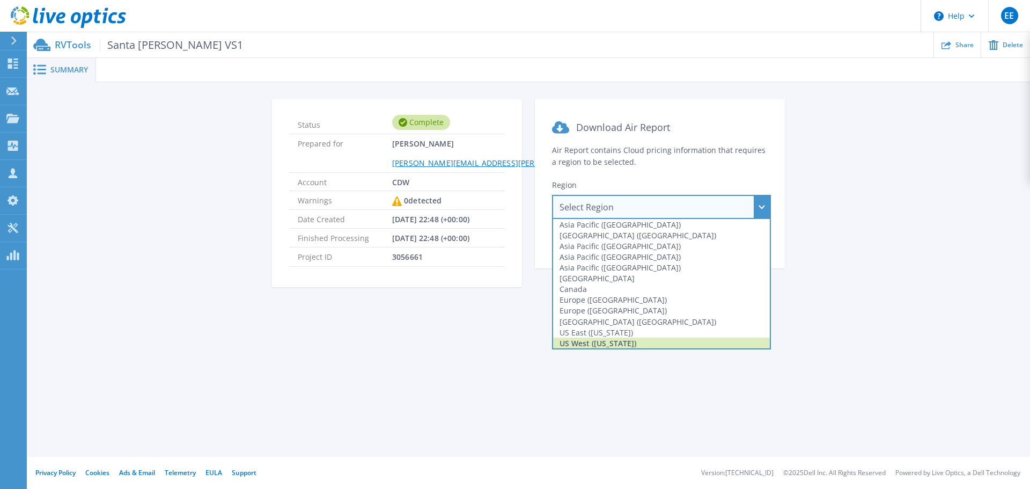
click at [684, 342] on div "US West (California)" at bounding box center [661, 343] width 217 height 11
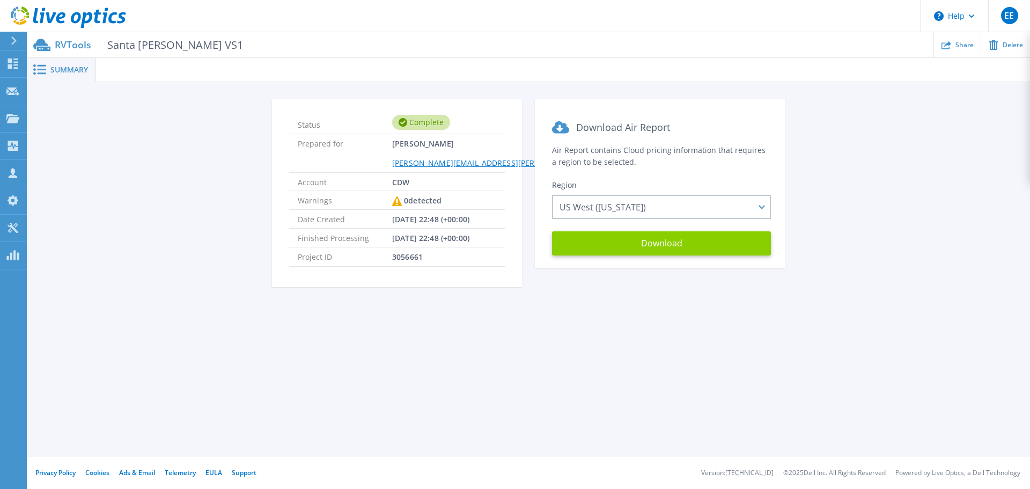
click at [681, 245] on button "Download" at bounding box center [661, 243] width 219 height 24
click at [967, 46] on span "Share" at bounding box center [965, 44] width 18 height 6
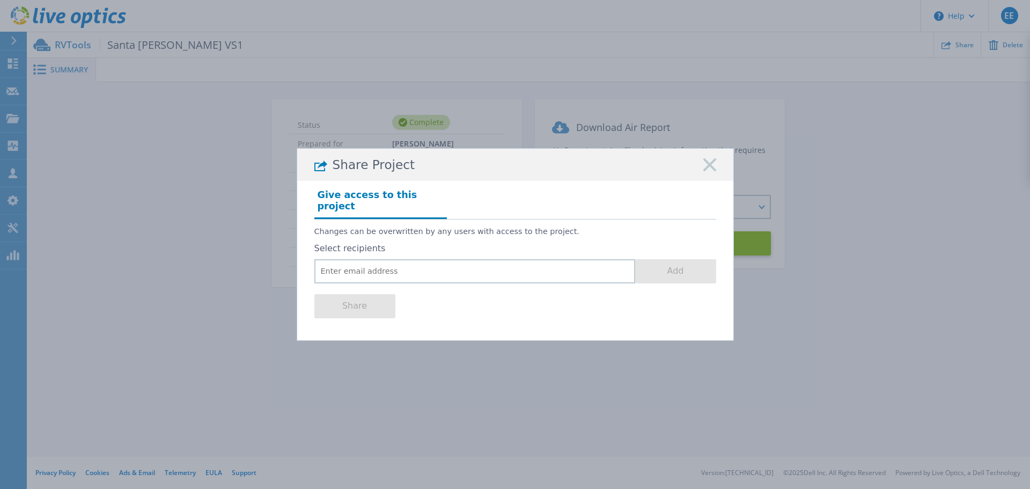
click at [851, 197] on div "Share Project Give access to this project Changes can be overwritten by any use…" at bounding box center [515, 244] width 1030 height 489
click at [714, 171] on icon at bounding box center [710, 164] width 13 height 13
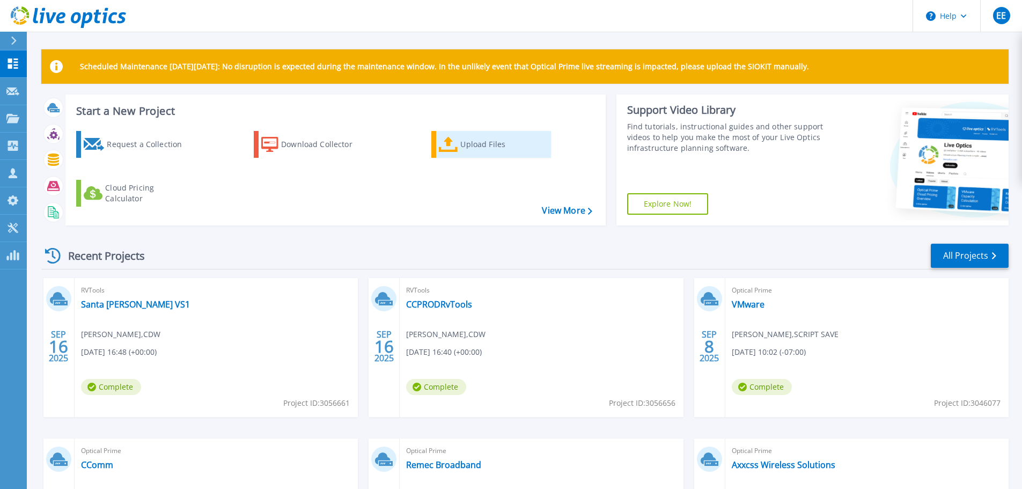
click at [490, 148] on div "Upload Files" at bounding box center [504, 144] width 86 height 21
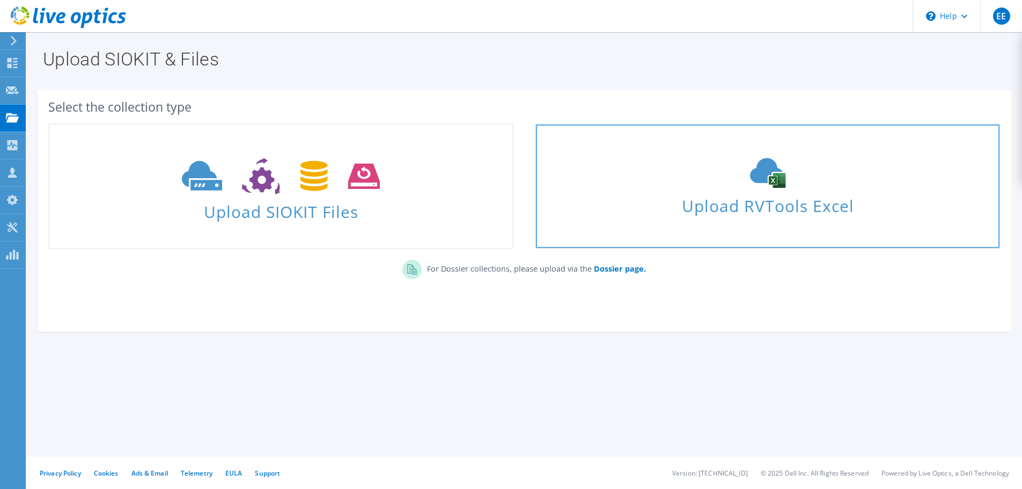
click at [711, 203] on span "Upload RVTools Excel" at bounding box center [767, 203] width 463 height 23
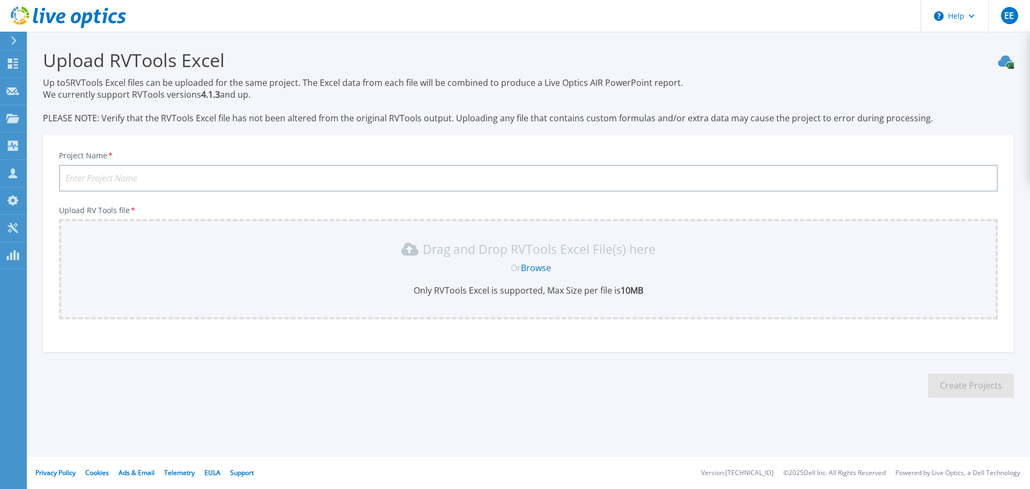
click at [531, 266] on link "Browse" at bounding box center [536, 268] width 30 height 12
click at [124, 179] on input "Project Name *" at bounding box center [528, 178] width 939 height 27
type input "Philippines VSO"
click at [545, 266] on link "Browse" at bounding box center [536, 268] width 30 height 12
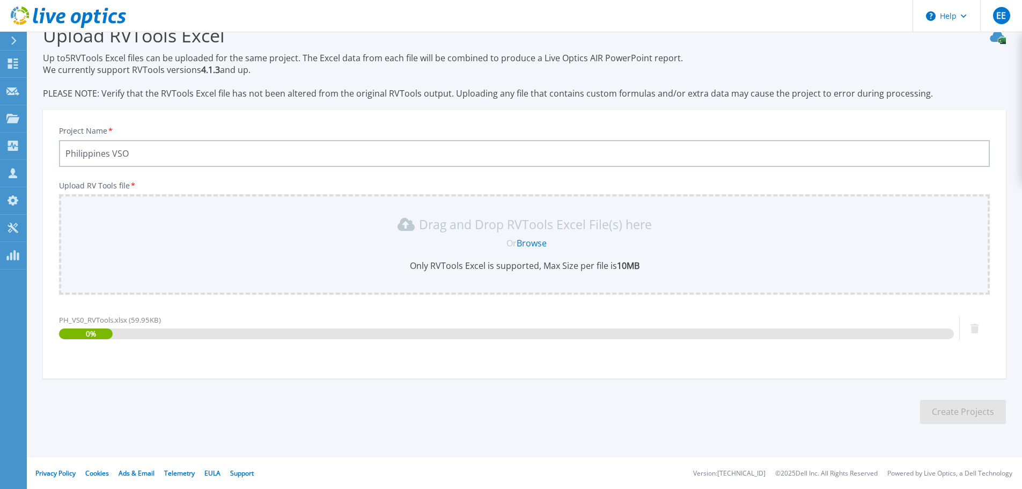
scroll to position [25, 0]
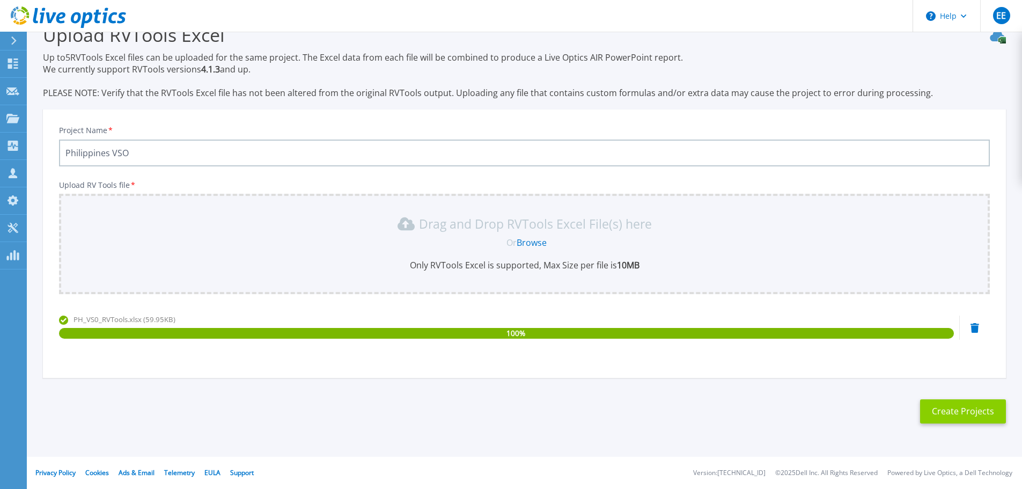
click at [942, 415] on button "Create Projects" at bounding box center [963, 411] width 86 height 24
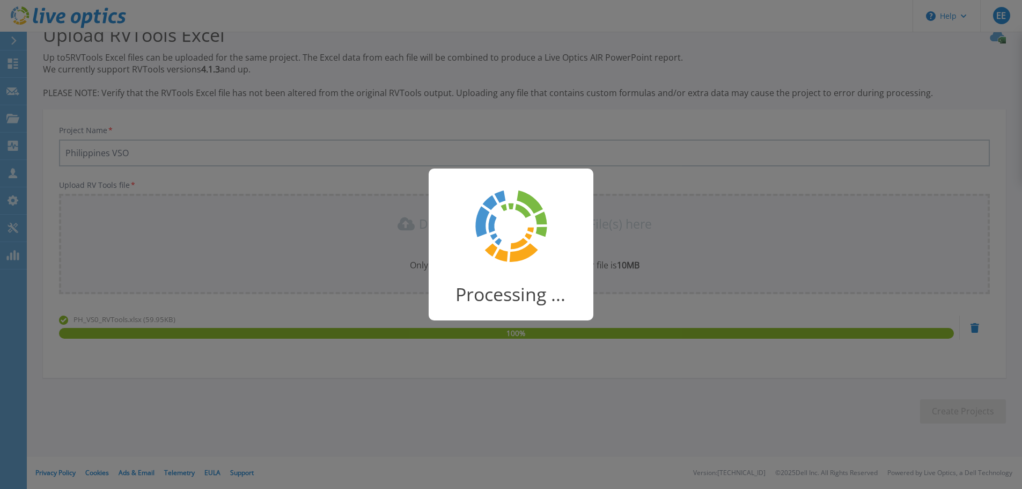
scroll to position [21, 0]
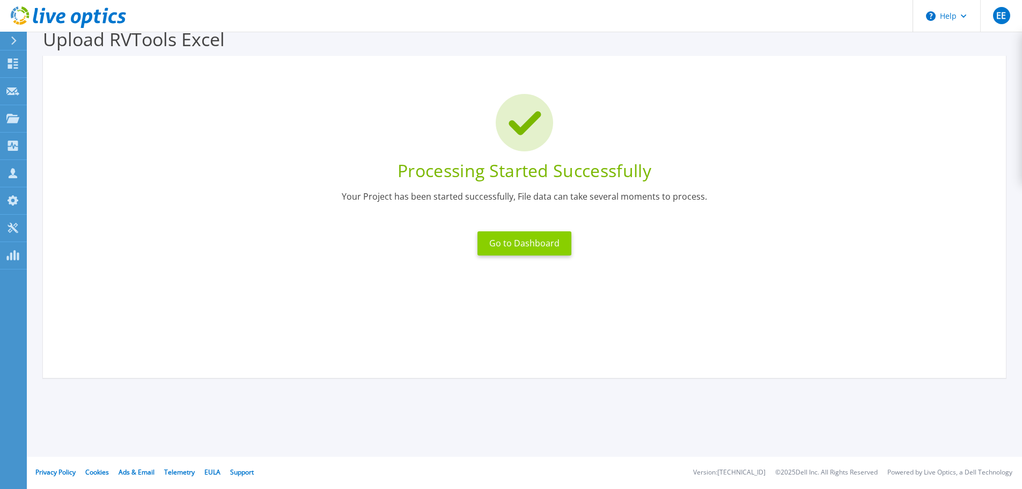
click at [546, 243] on button "Go to Dashboard" at bounding box center [525, 243] width 94 height 24
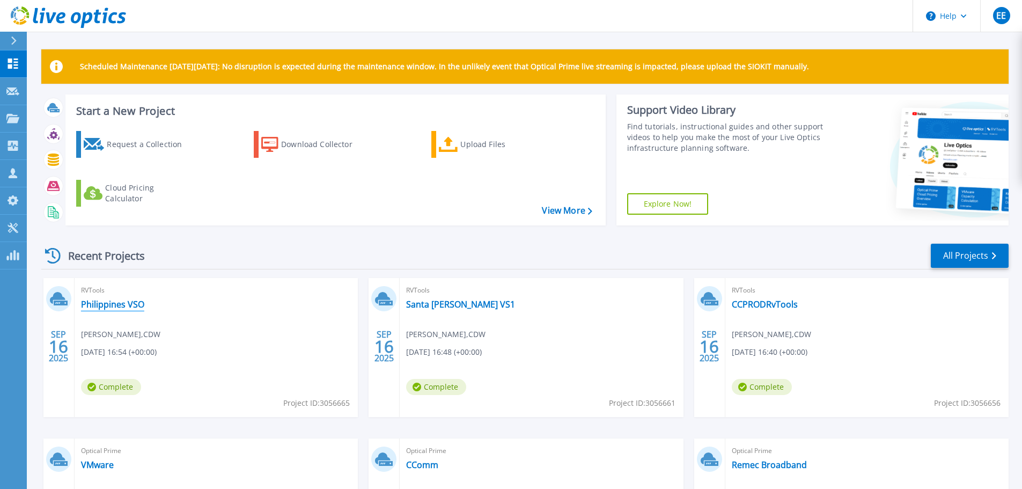
click at [118, 302] on link "Philippines VSO" at bounding box center [112, 304] width 63 height 11
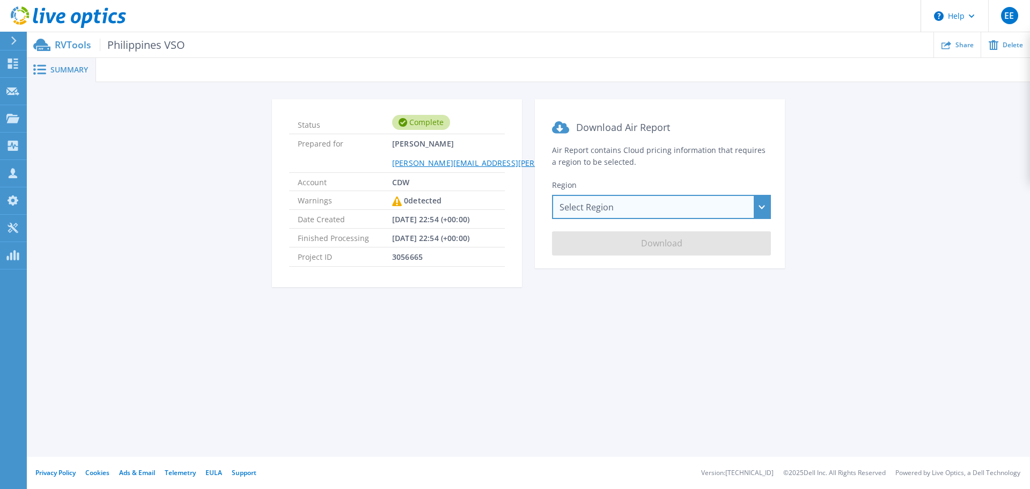
click at [762, 209] on div "Select Region [GEOGRAPHIC_DATA] ([GEOGRAPHIC_DATA]) [GEOGRAPHIC_DATA] ([GEOGRAP…" at bounding box center [661, 207] width 219 height 24
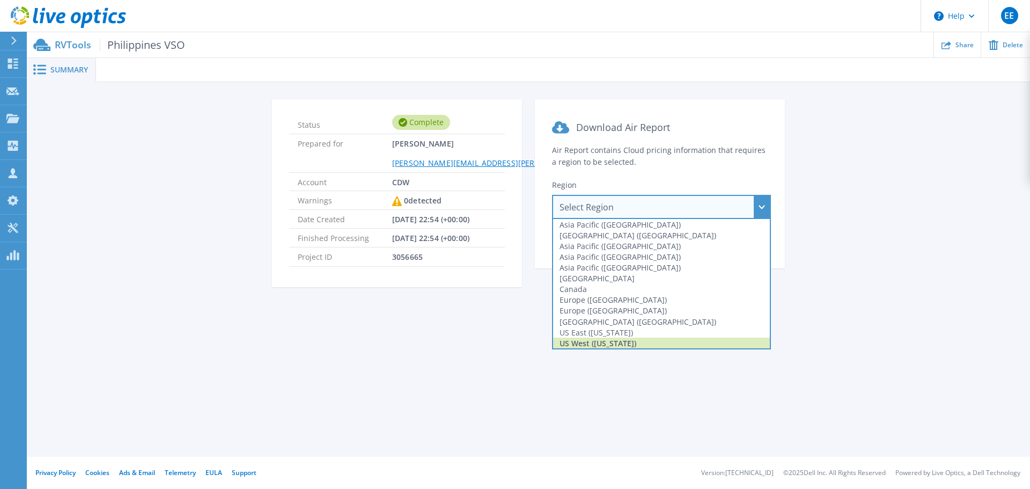
click at [650, 341] on div "US West ([US_STATE])" at bounding box center [661, 343] width 217 height 11
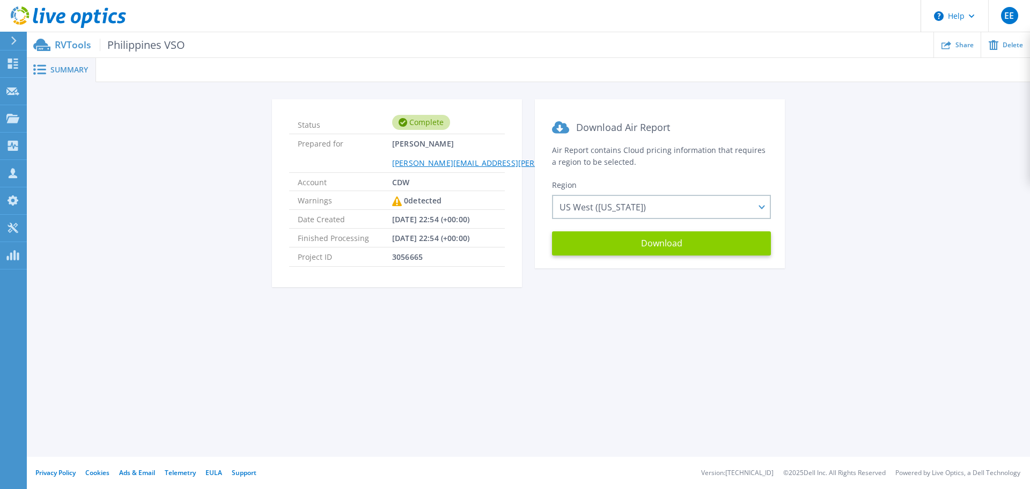
click at [661, 241] on button "Download" at bounding box center [661, 243] width 219 height 24
